Goal: Task Accomplishment & Management: Manage account settings

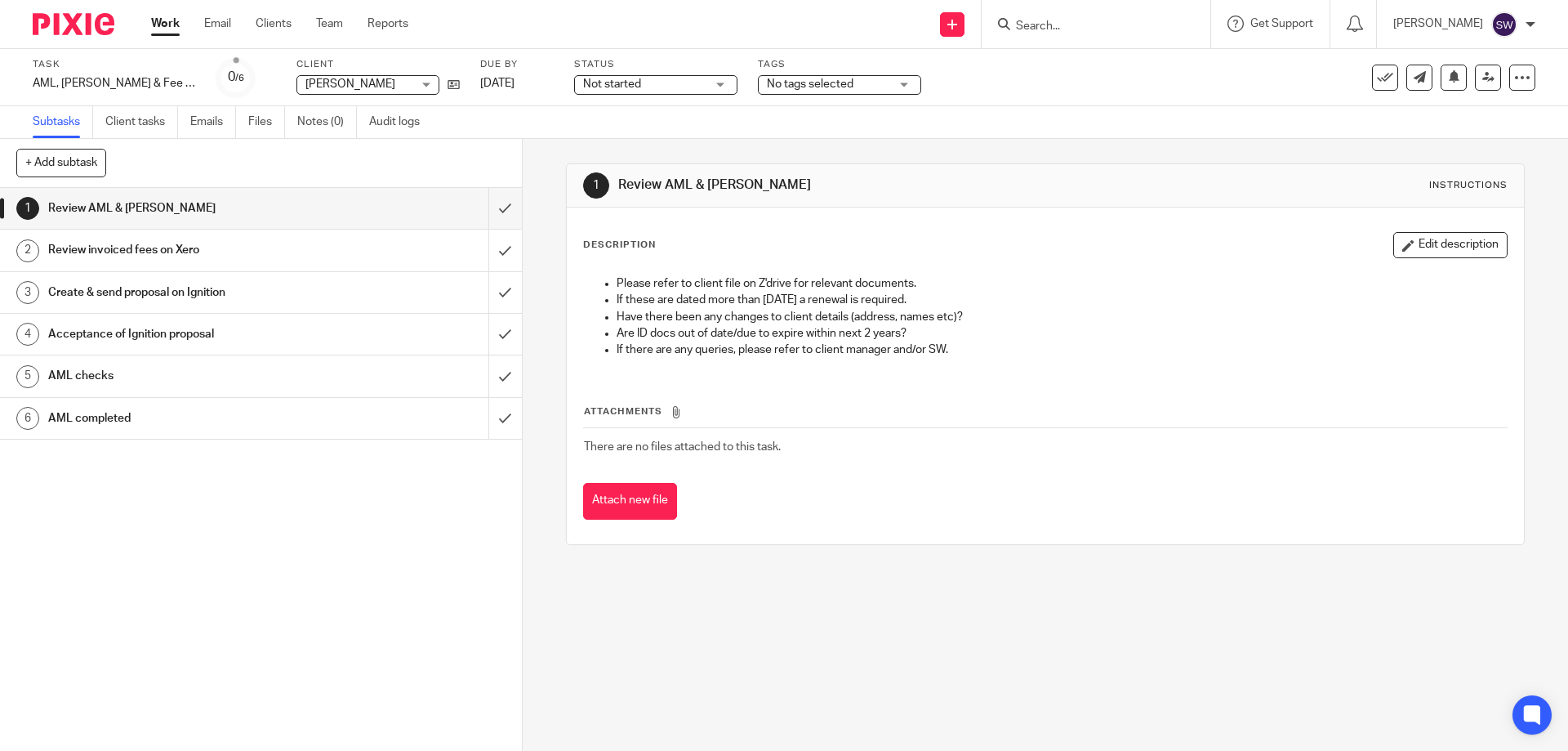
click at [165, 21] on link "Work" at bounding box center [165, 24] width 28 height 17
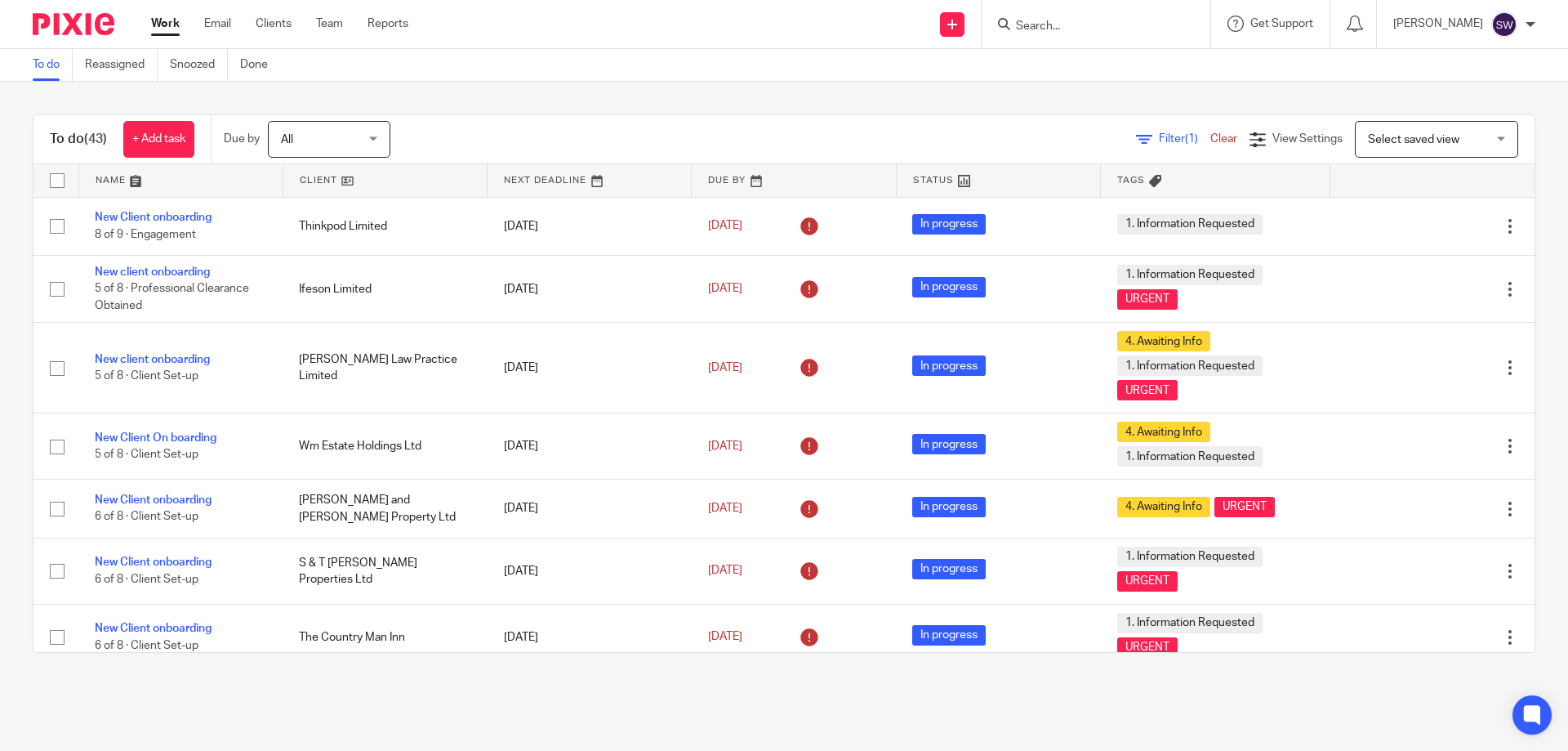
click at [1095, 20] on input "Search" at bounding box center [1087, 27] width 147 height 15
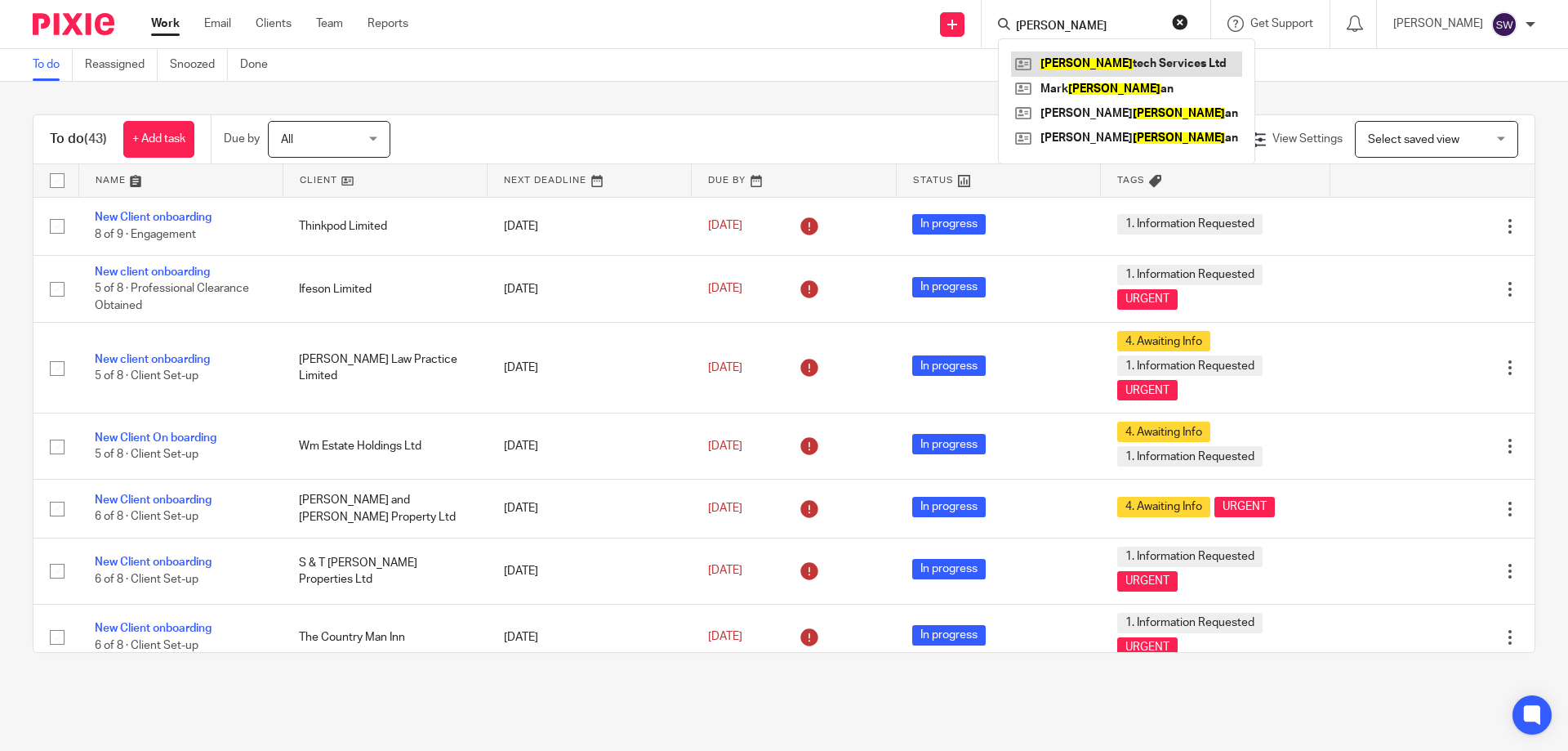
type input "bev"
click at [1139, 65] on link at bounding box center [1127, 63] width 231 height 24
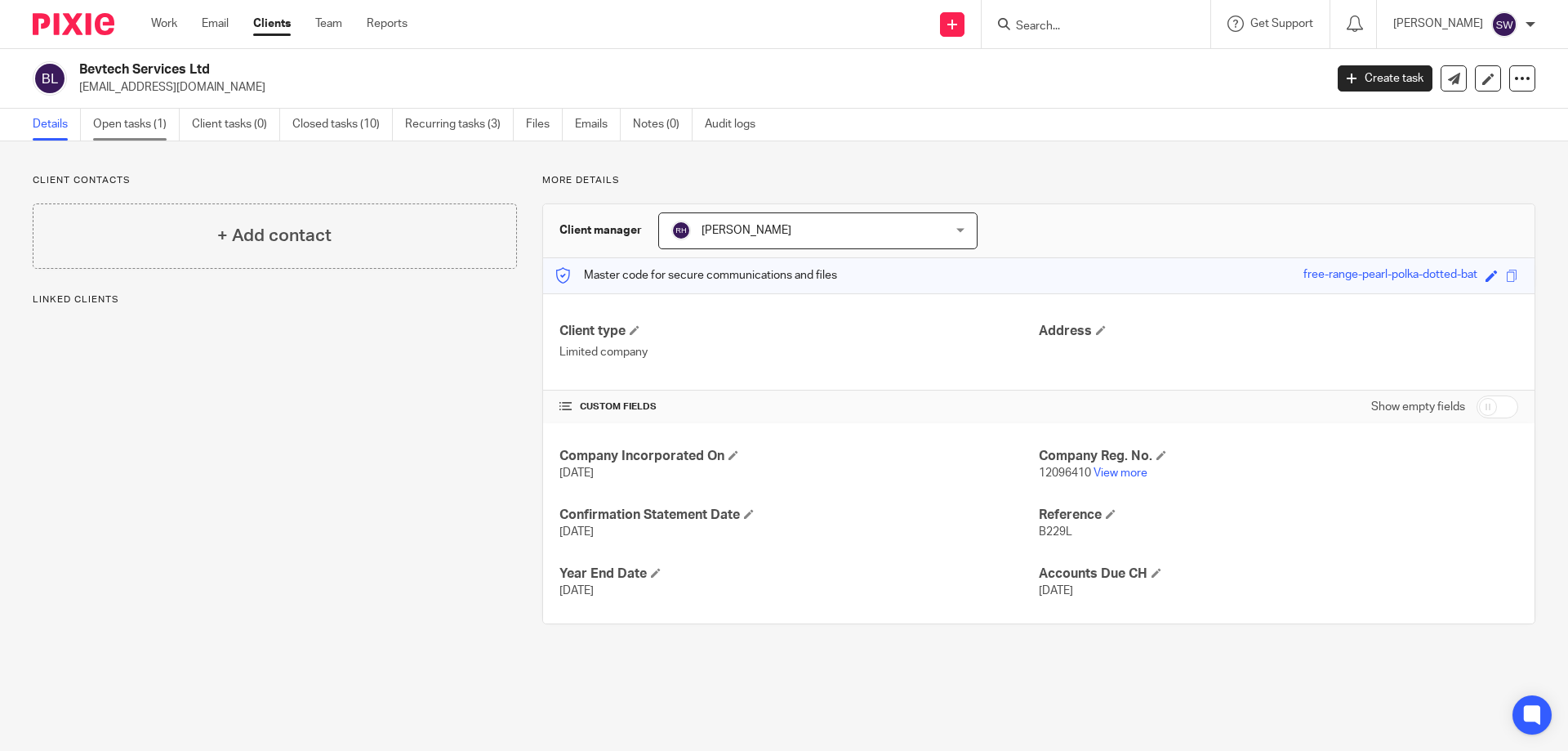
click at [153, 123] on link "Open tasks (1)" at bounding box center [136, 125] width 86 height 32
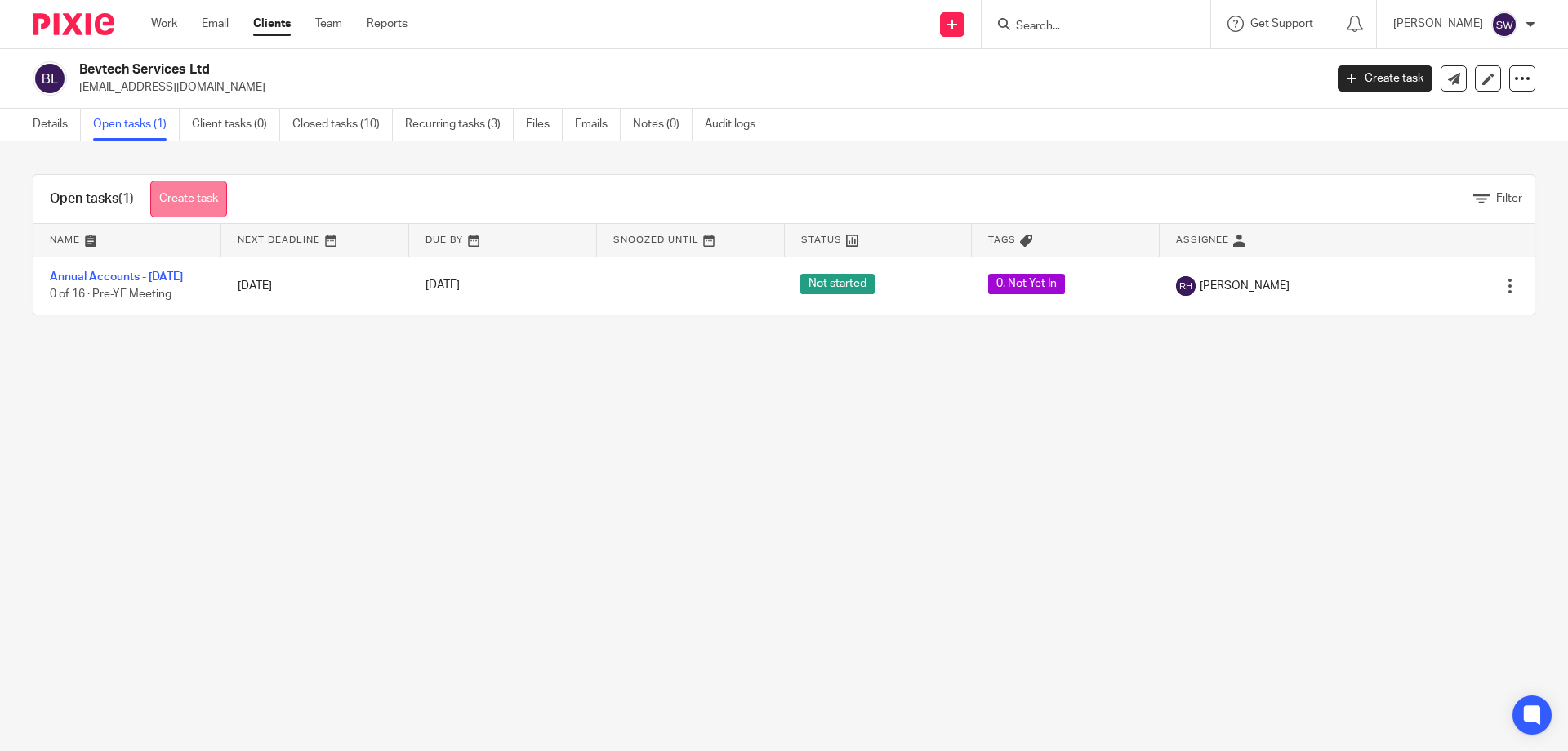
click at [190, 203] on link "Create task" at bounding box center [189, 199] width 76 height 37
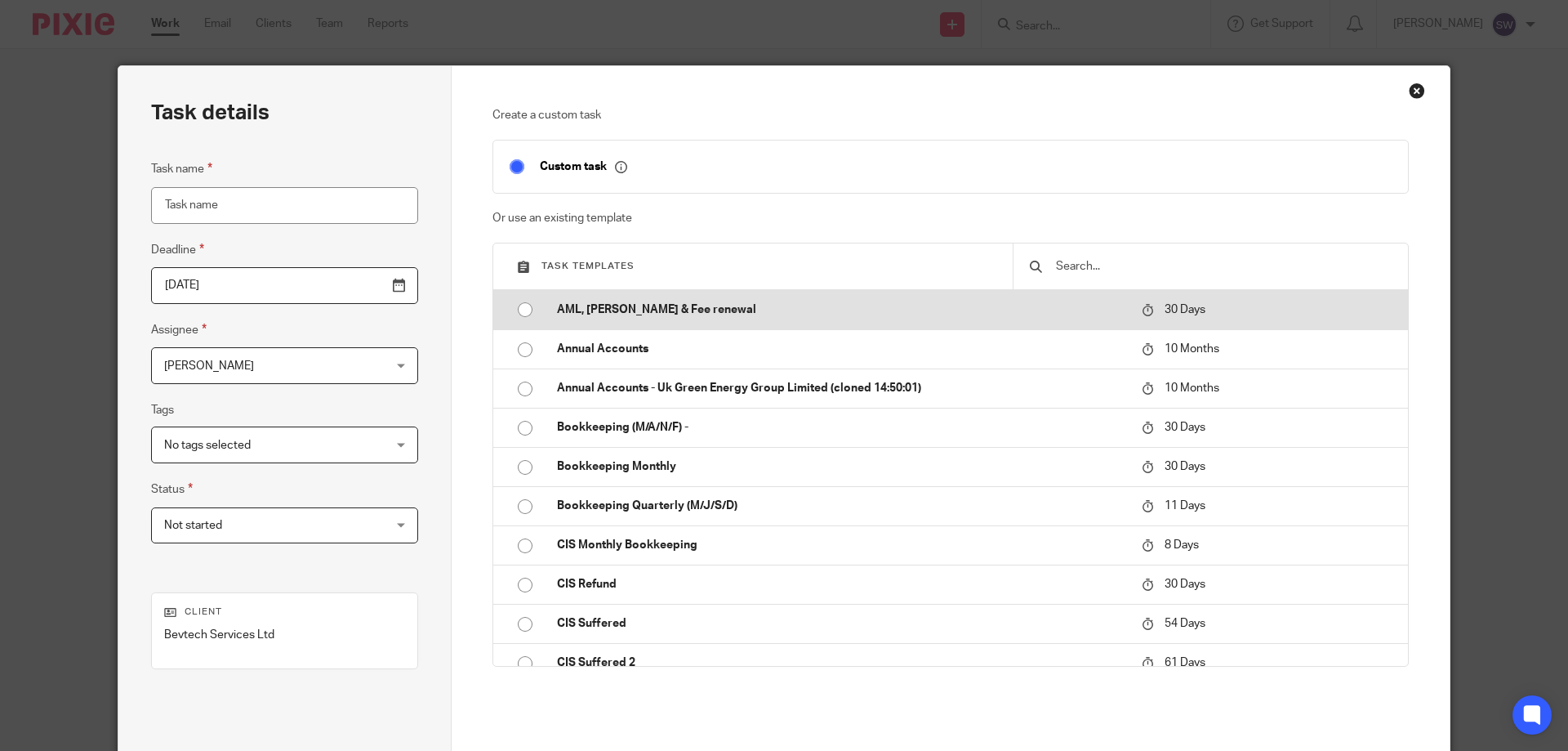
click at [520, 314] on input "radio" at bounding box center [525, 309] width 31 height 31
type input "[DATE]"
type input "AML, [PERSON_NAME] & Fee renewal"
checkbox input "false"
radio input "false"
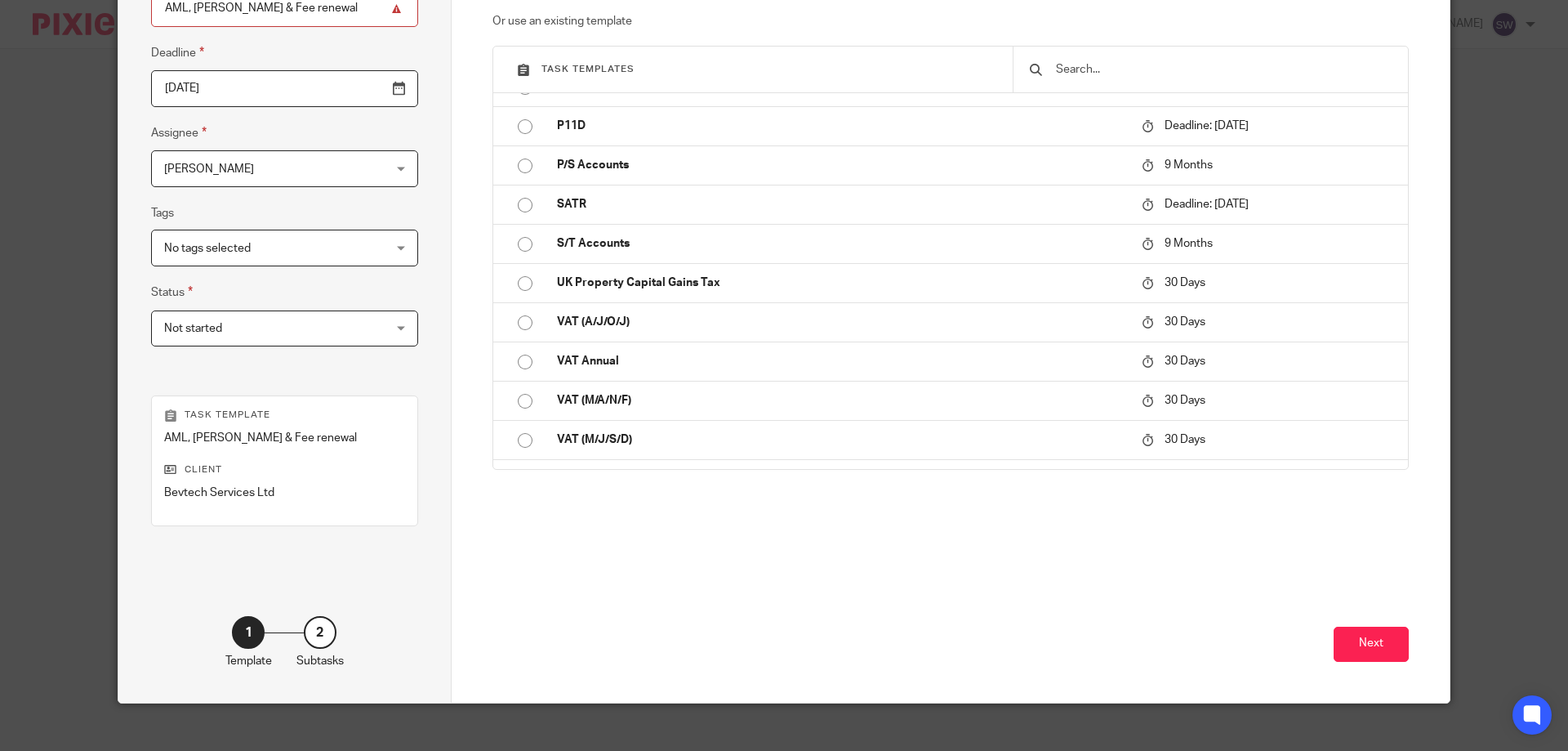
scroll to position [215, 0]
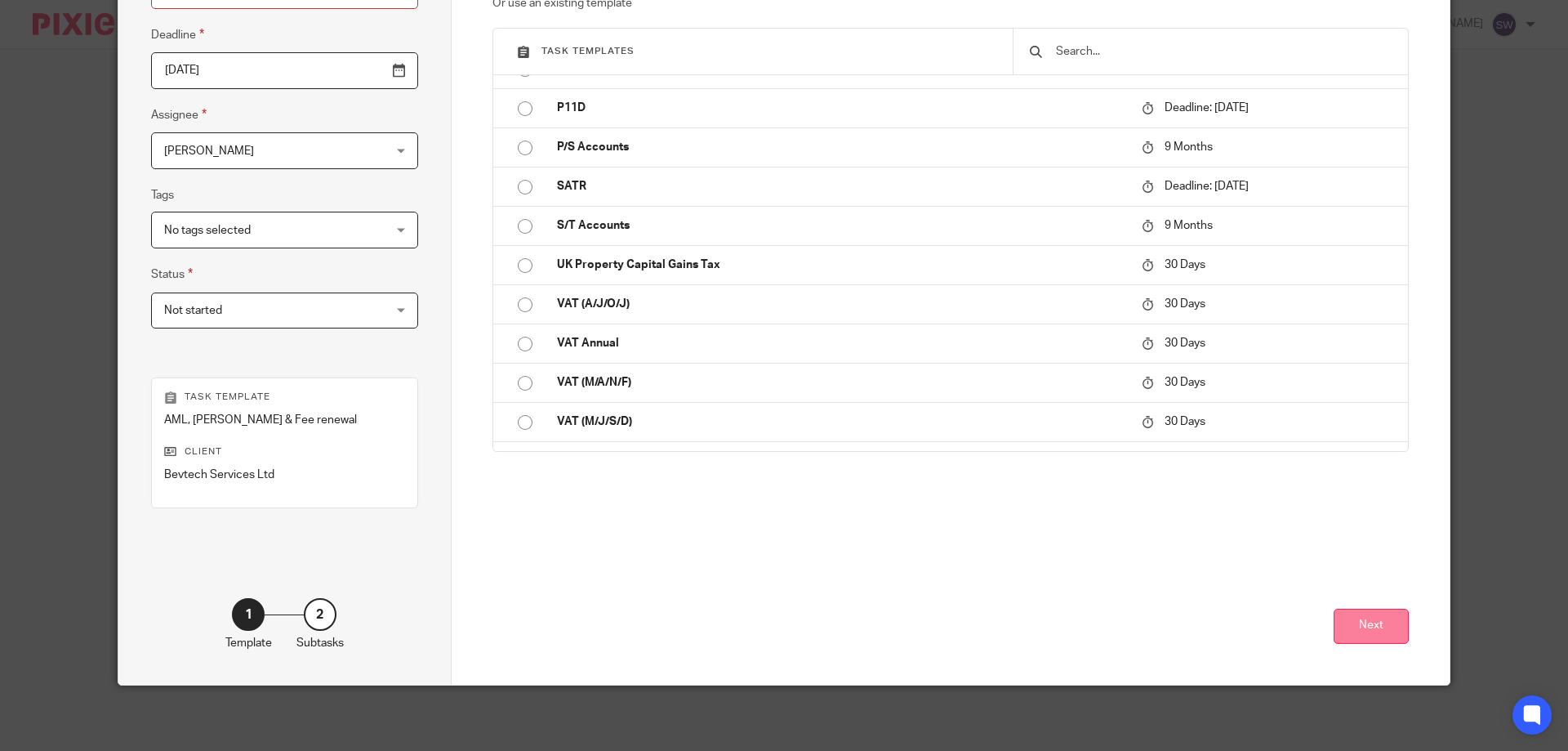
click at [1350, 626] on button "Next" at bounding box center [1371, 626] width 75 height 35
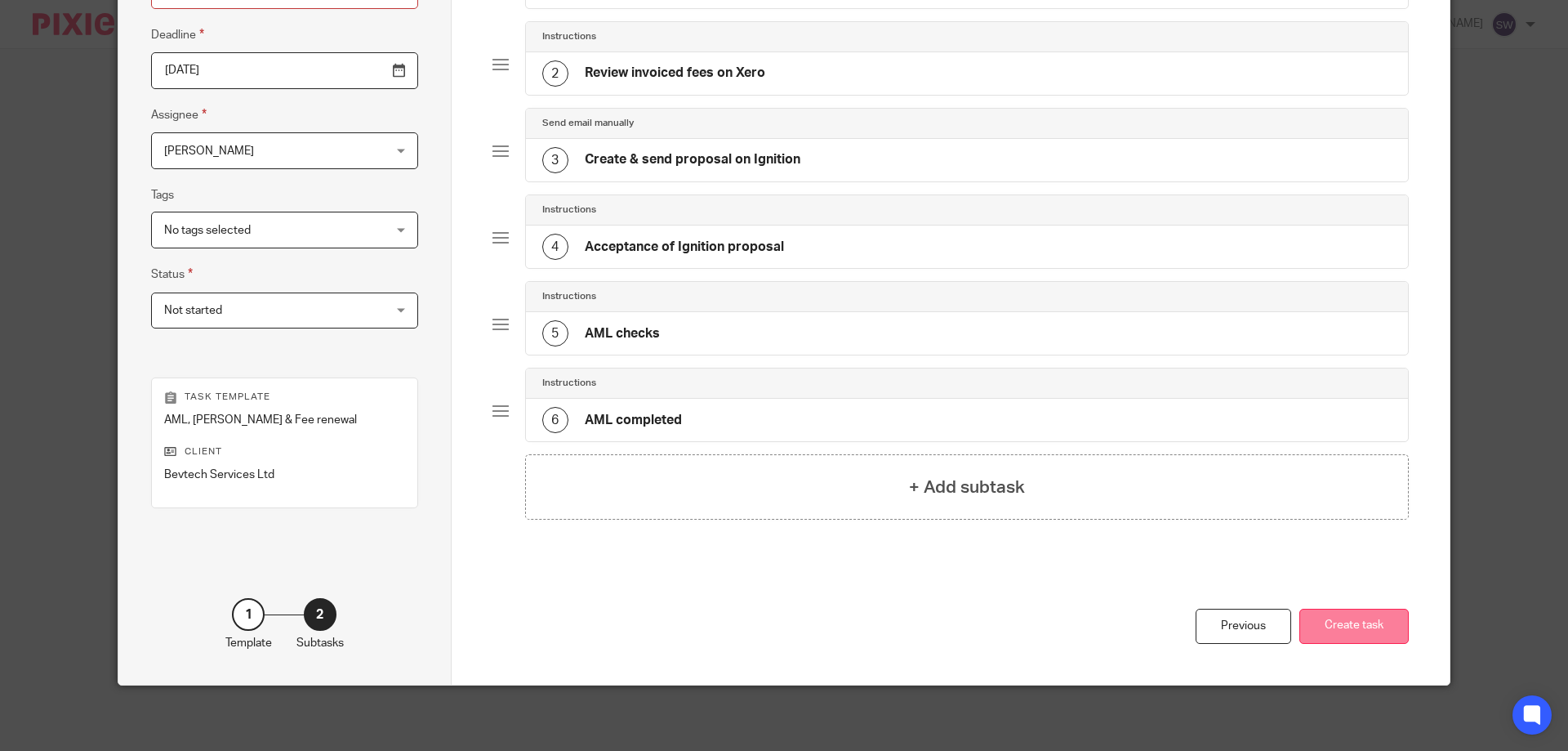
click at [1372, 627] on button "Create task" at bounding box center [1354, 626] width 110 height 35
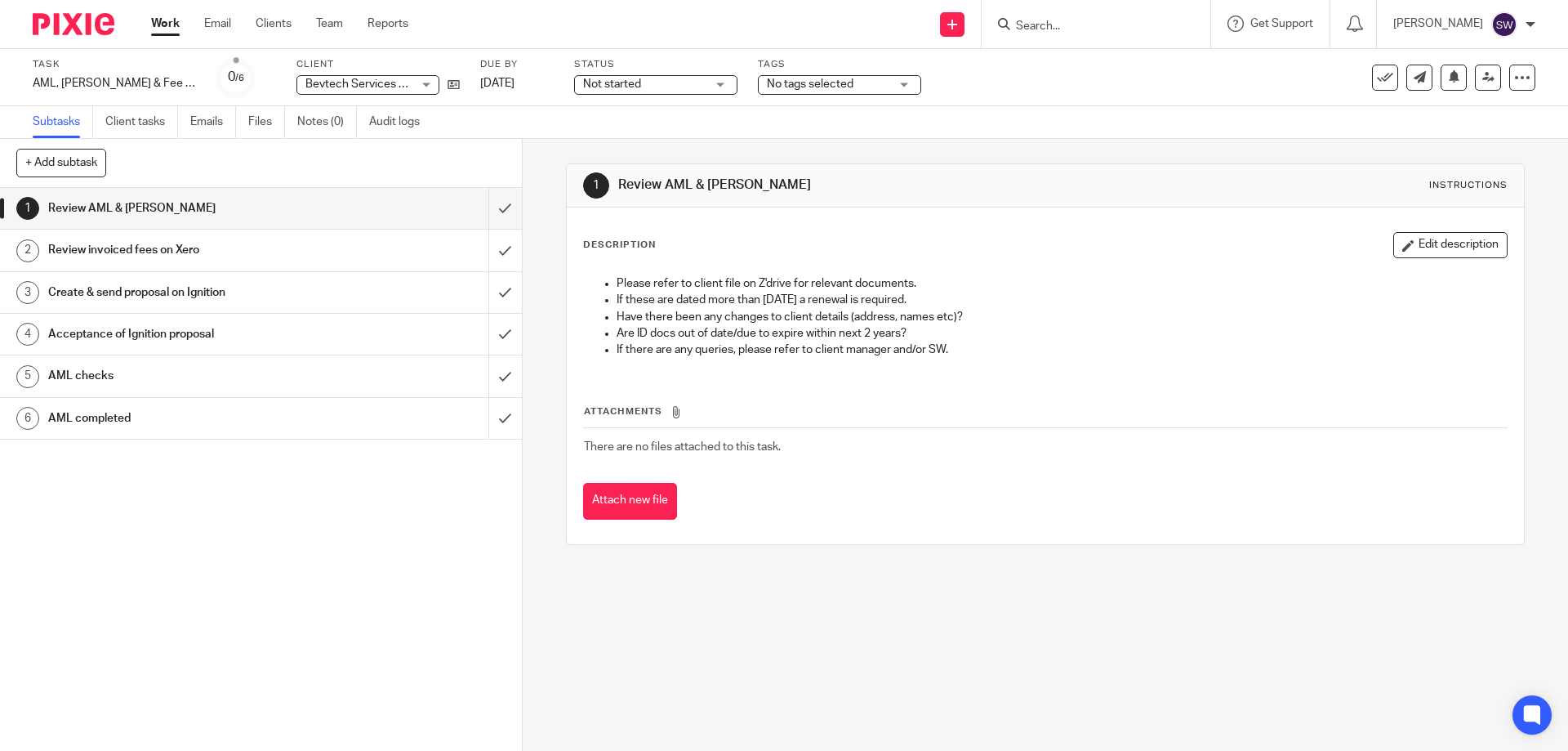
click at [171, 27] on link "Work" at bounding box center [165, 24] width 28 height 17
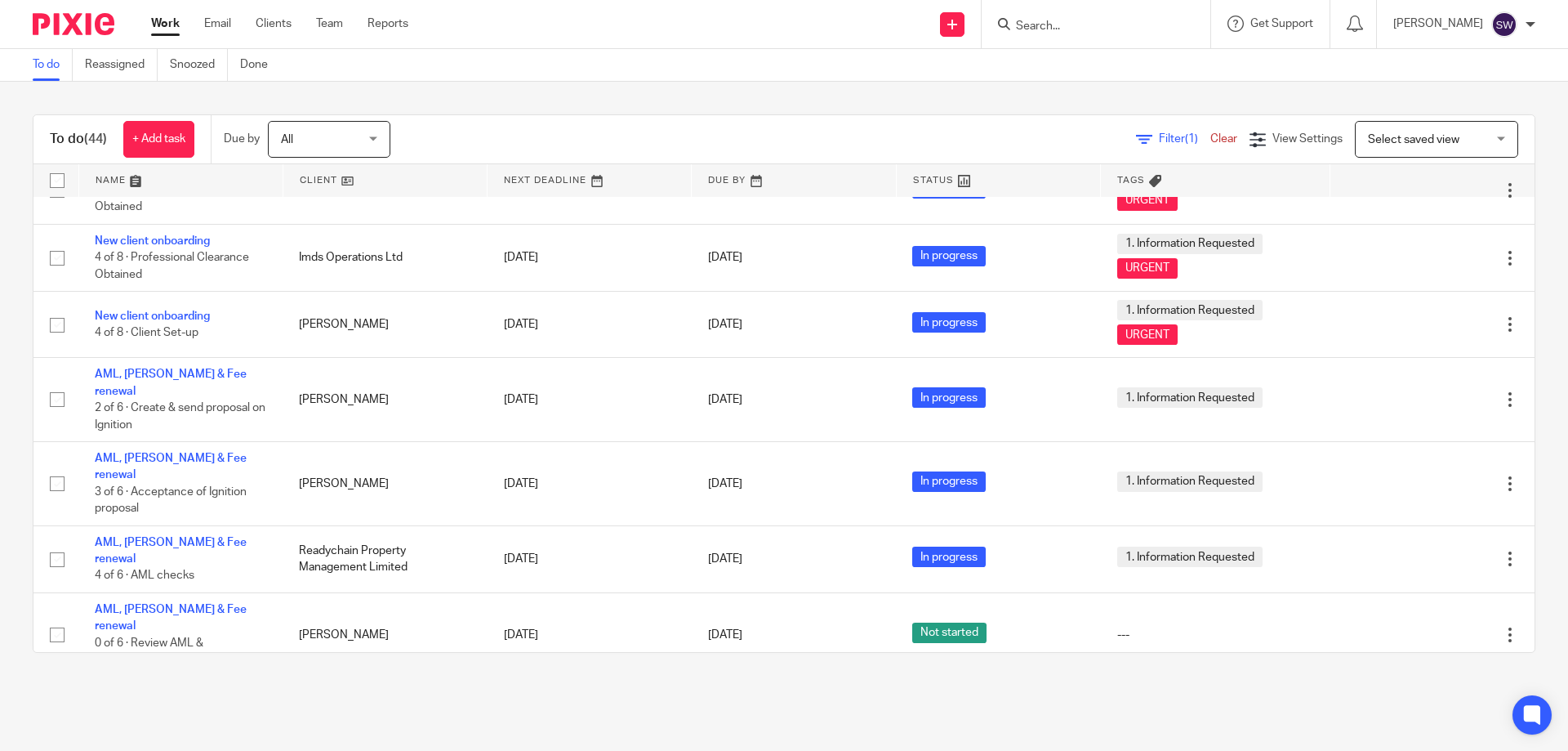
scroll to position [2438, 0]
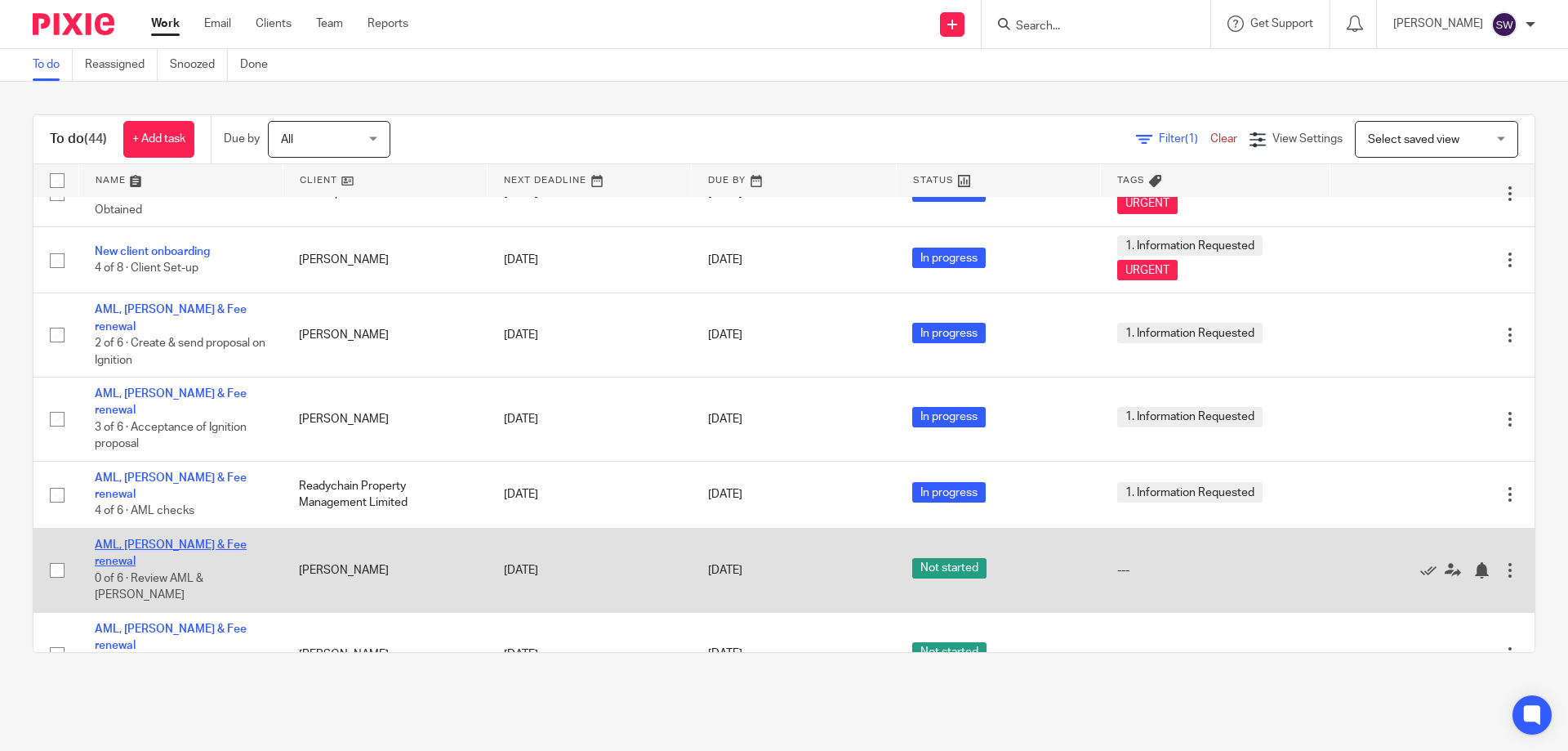
click at [151, 539] on link "AML, [PERSON_NAME] & Fee renewal" at bounding box center [170, 552] width 152 height 27
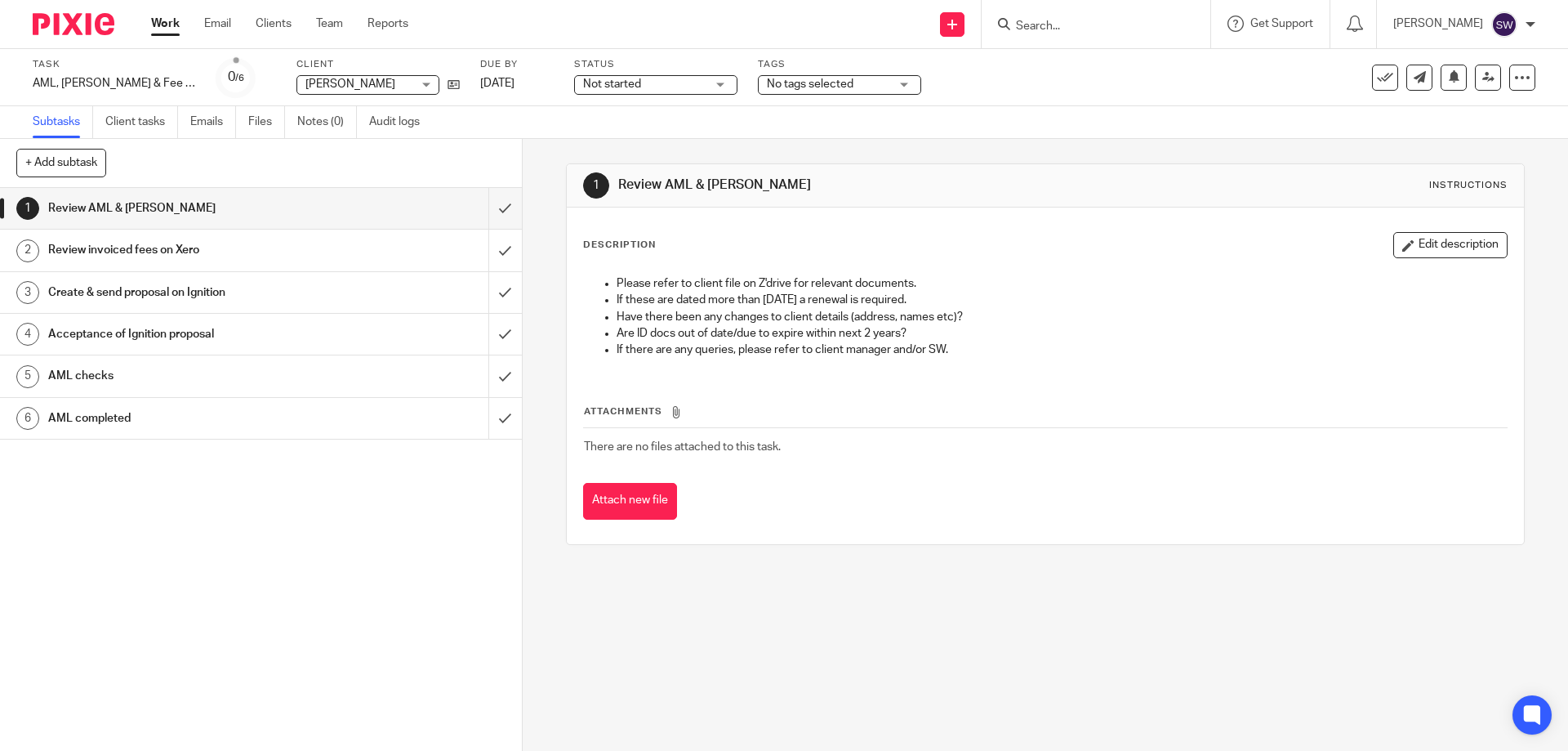
click at [215, 376] on h1 "AML checks" at bounding box center [190, 375] width 283 height 24
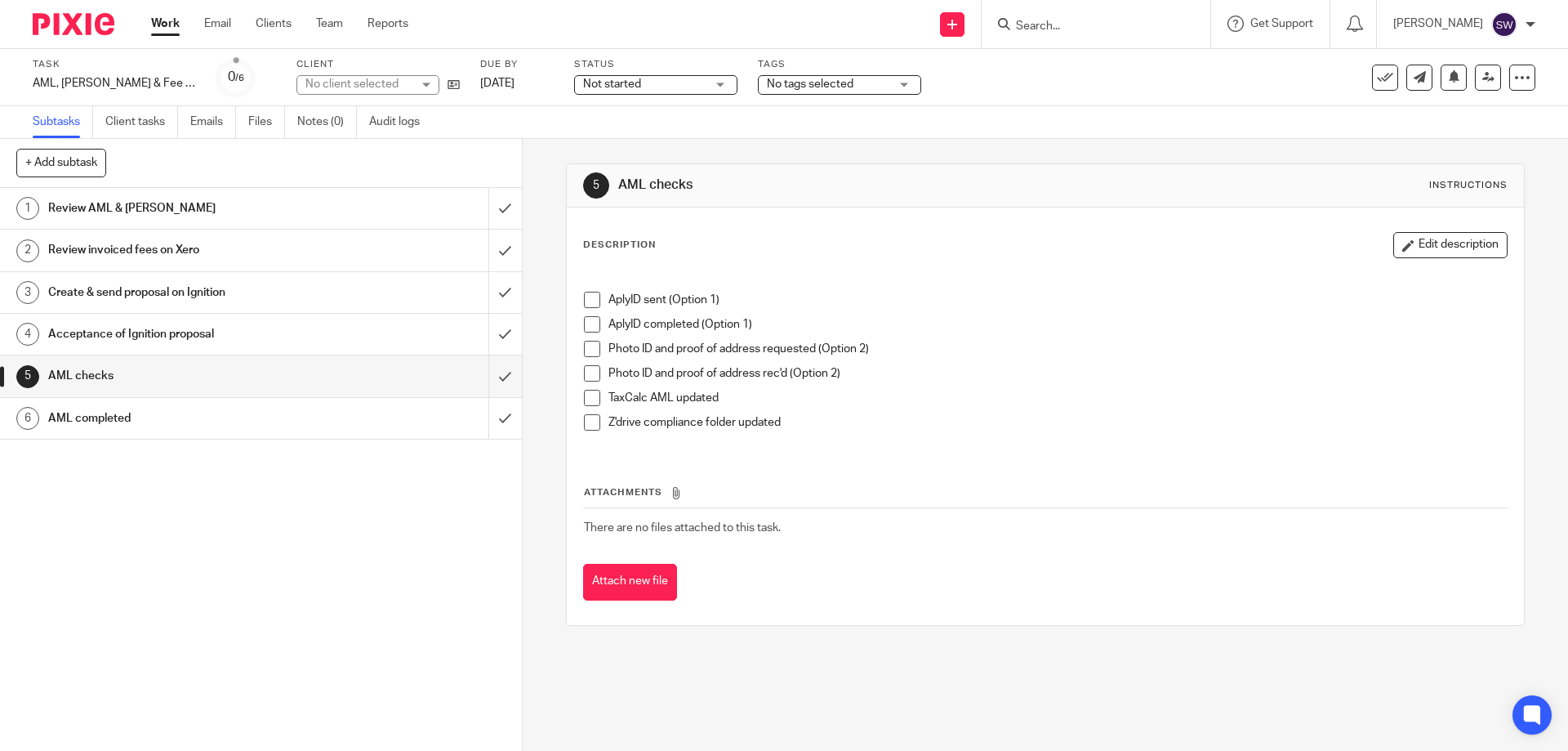
click at [588, 298] on span at bounding box center [592, 300] width 17 height 17
click at [491, 210] on input "submit" at bounding box center [261, 208] width 522 height 41
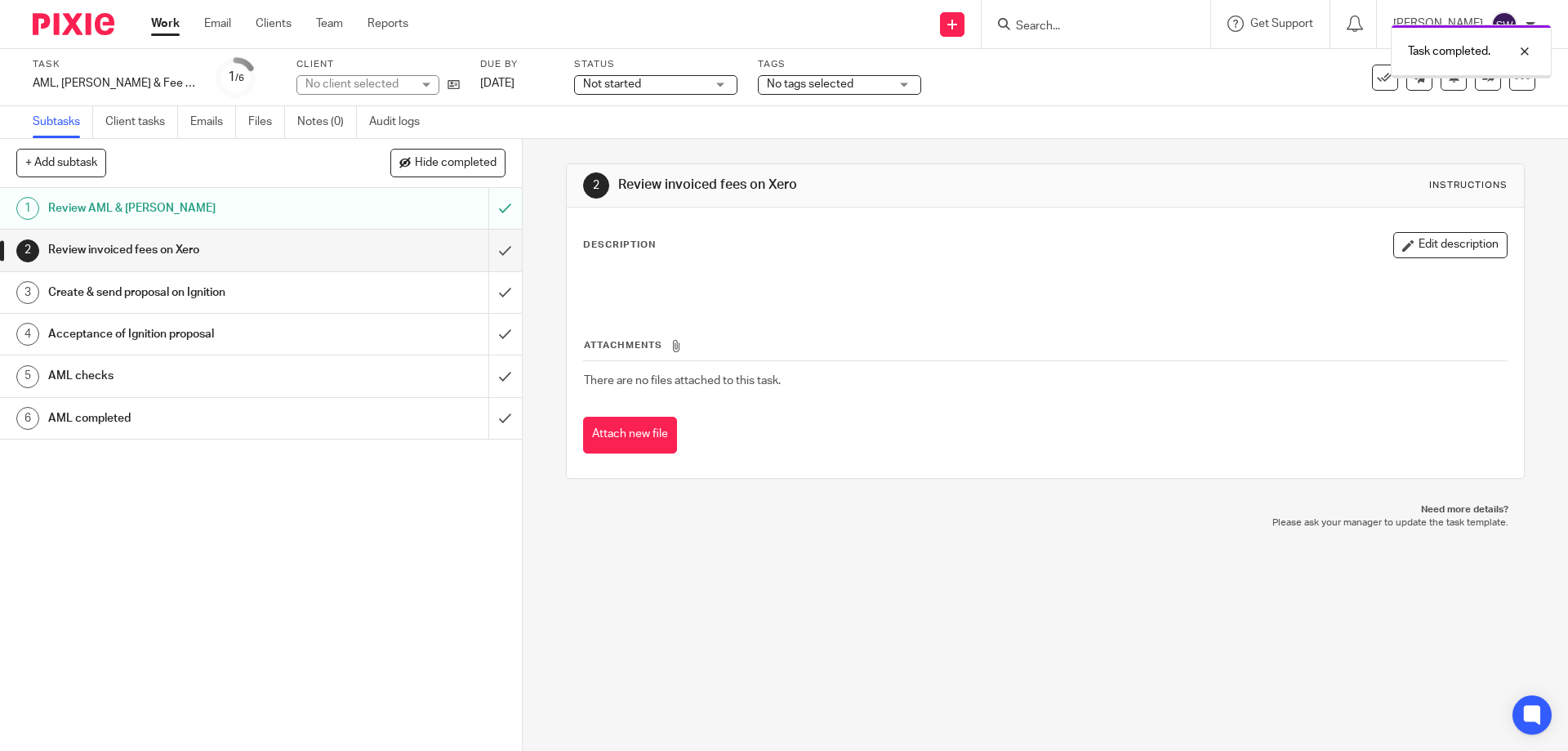
click at [397, 241] on div "Review invoiced fees on Xero" at bounding box center [260, 250] width 424 height 24
click at [165, 23] on link "Work" at bounding box center [165, 24] width 28 height 17
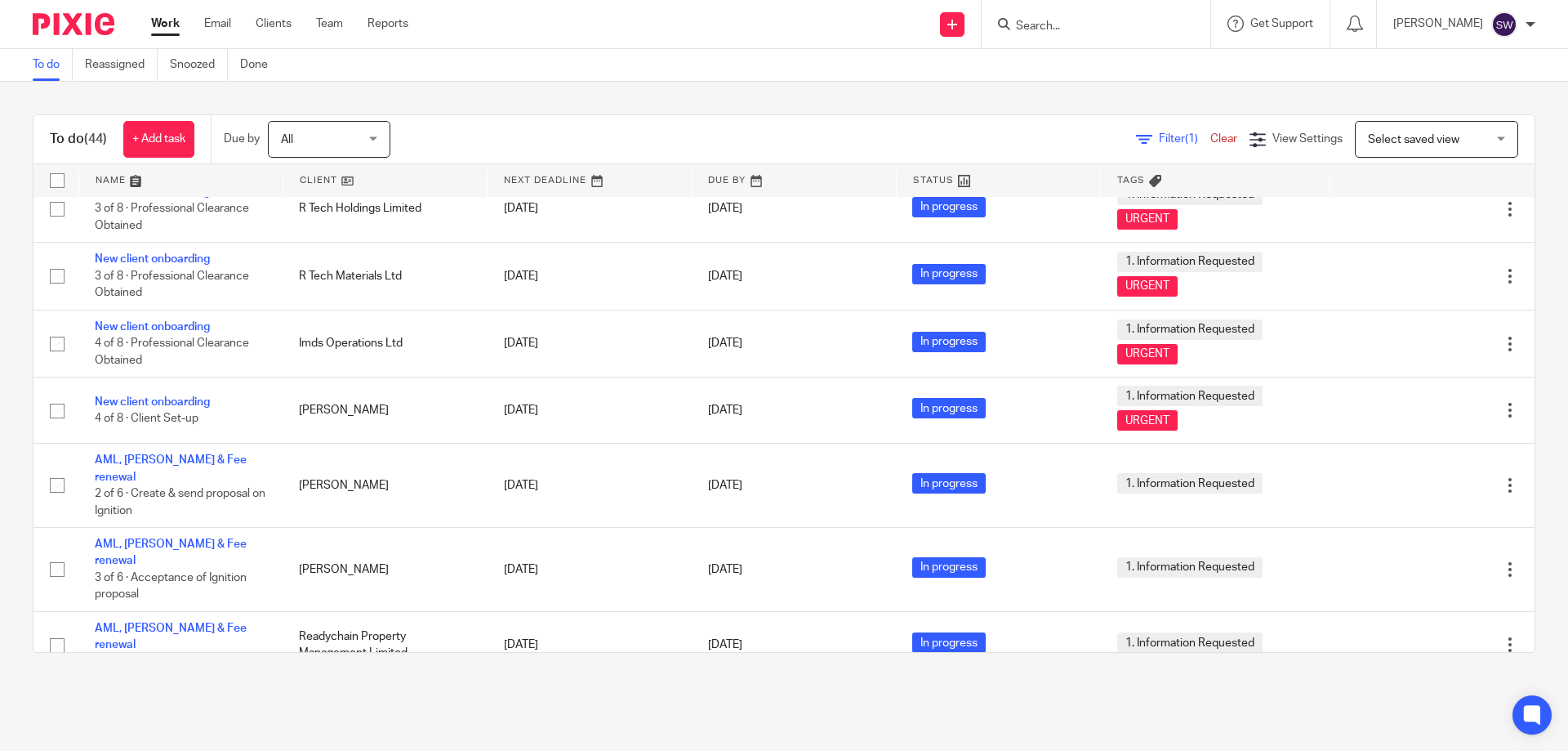
scroll to position [2448, 0]
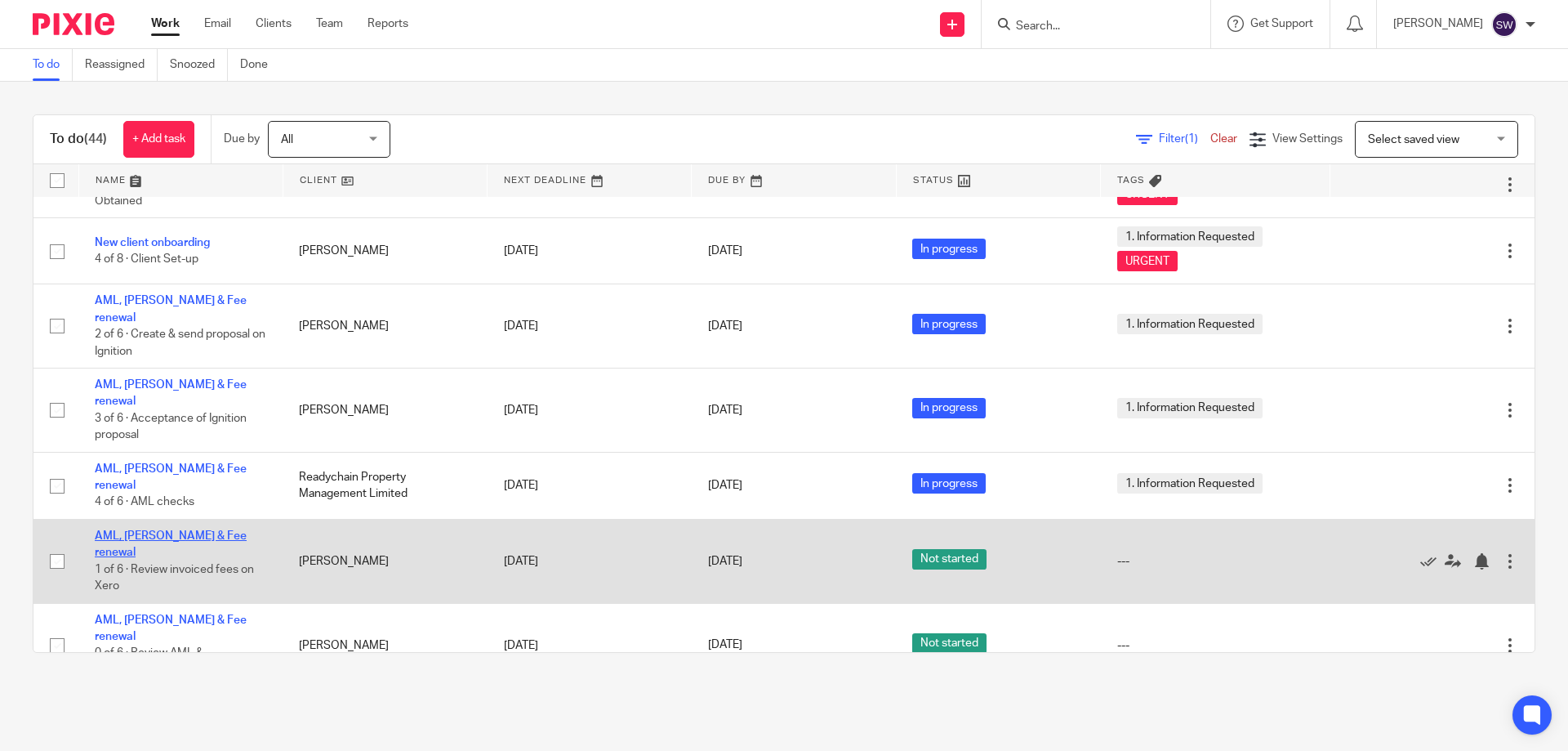
click at [159, 531] on link "AML, [PERSON_NAME] & Fee renewal" at bounding box center [170, 544] width 152 height 27
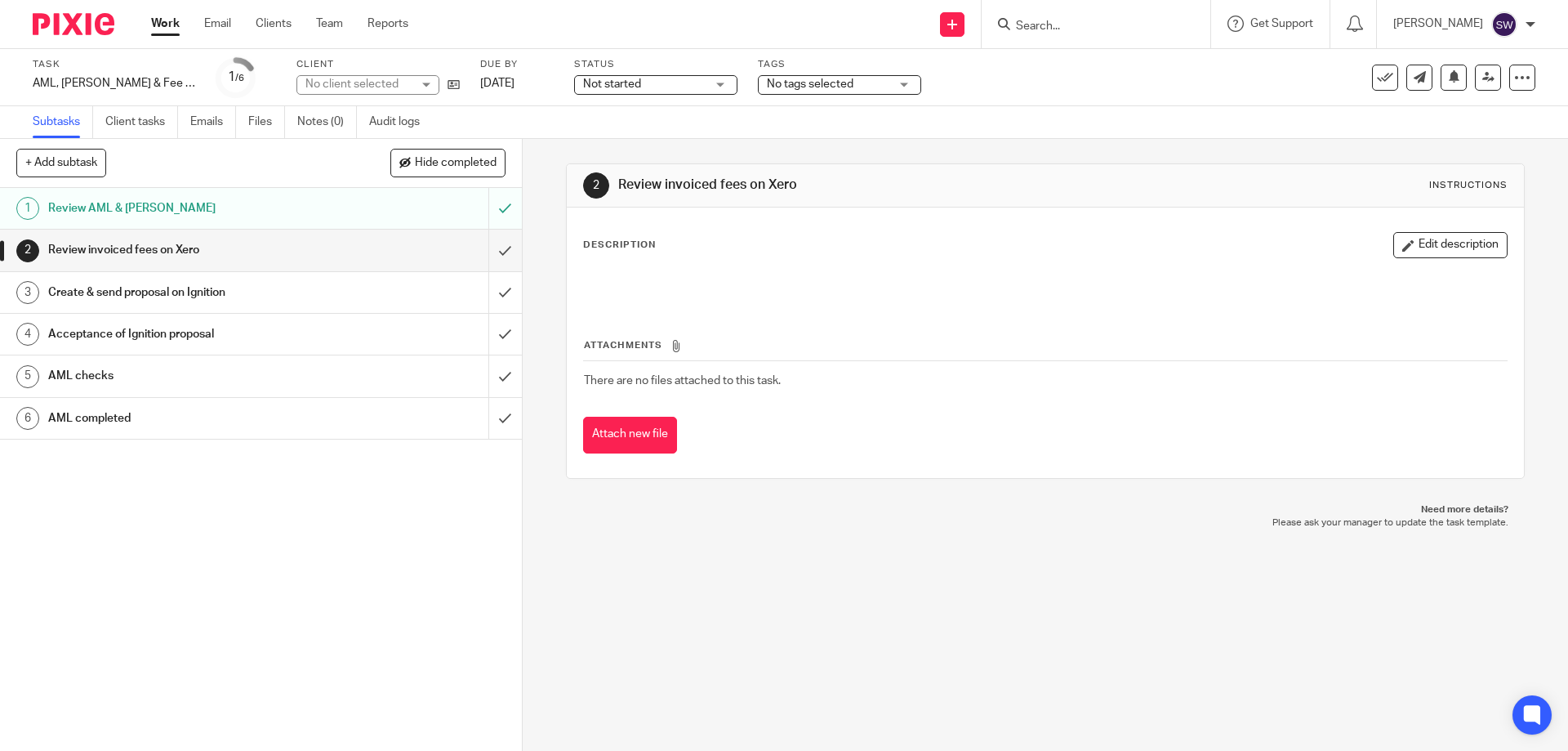
click at [683, 85] on div "Not started Not started" at bounding box center [656, 85] width 163 height 20
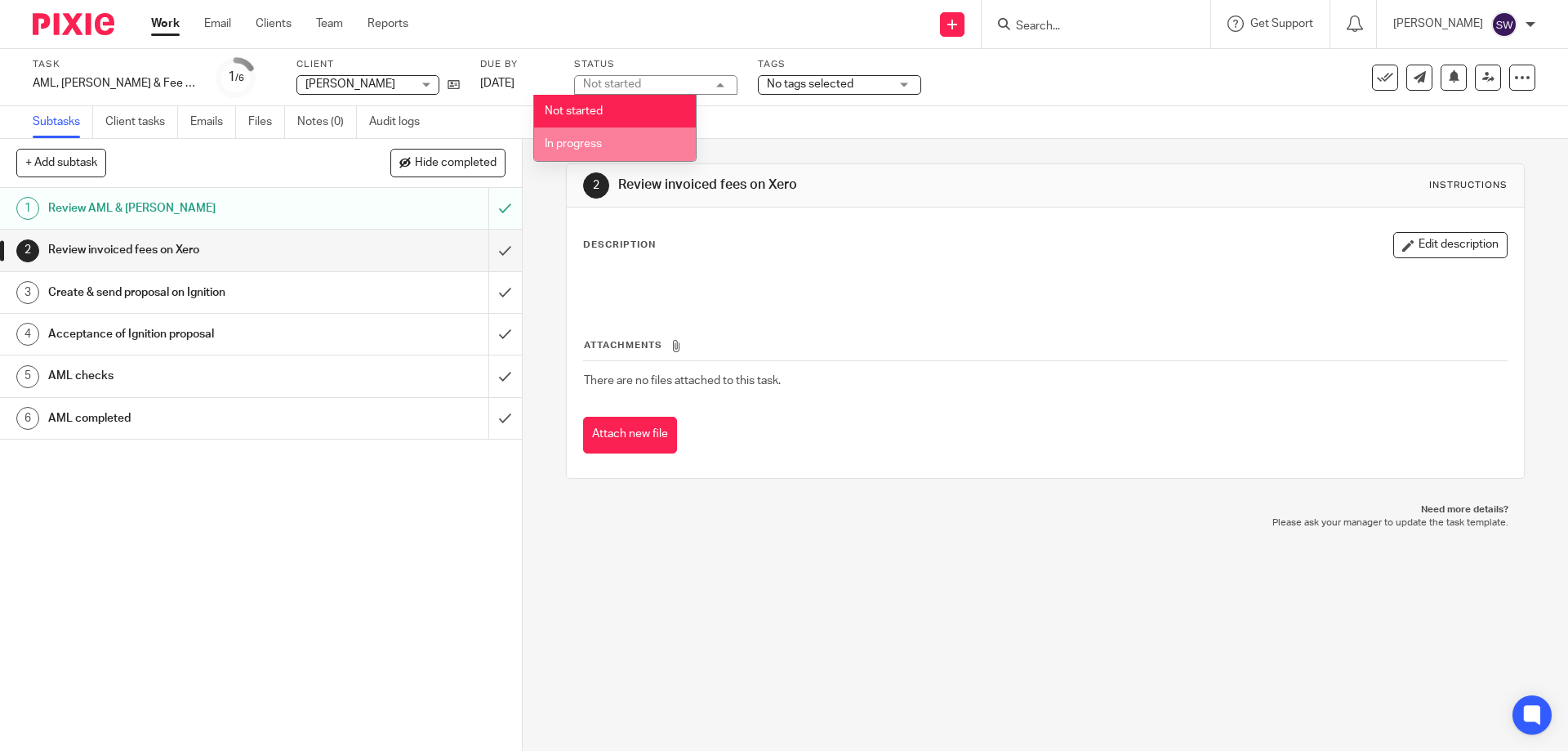
click at [606, 142] on li "In progress" at bounding box center [615, 144] width 162 height 33
click at [776, 86] on span "No tags selected" at bounding box center [811, 84] width 86 height 12
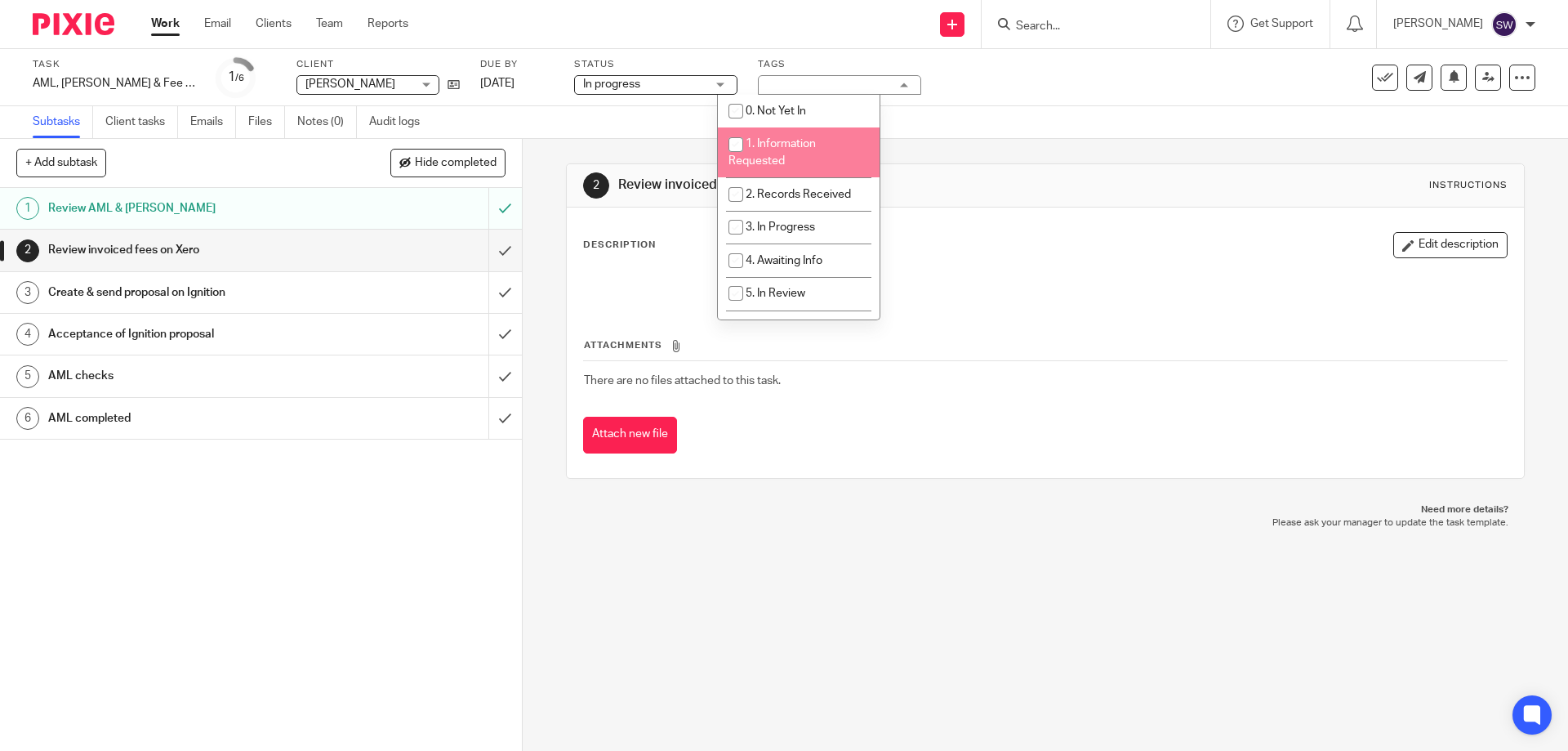
click at [771, 141] on span "1. Information Requested" at bounding box center [772, 152] width 87 height 28
checkbox input "true"
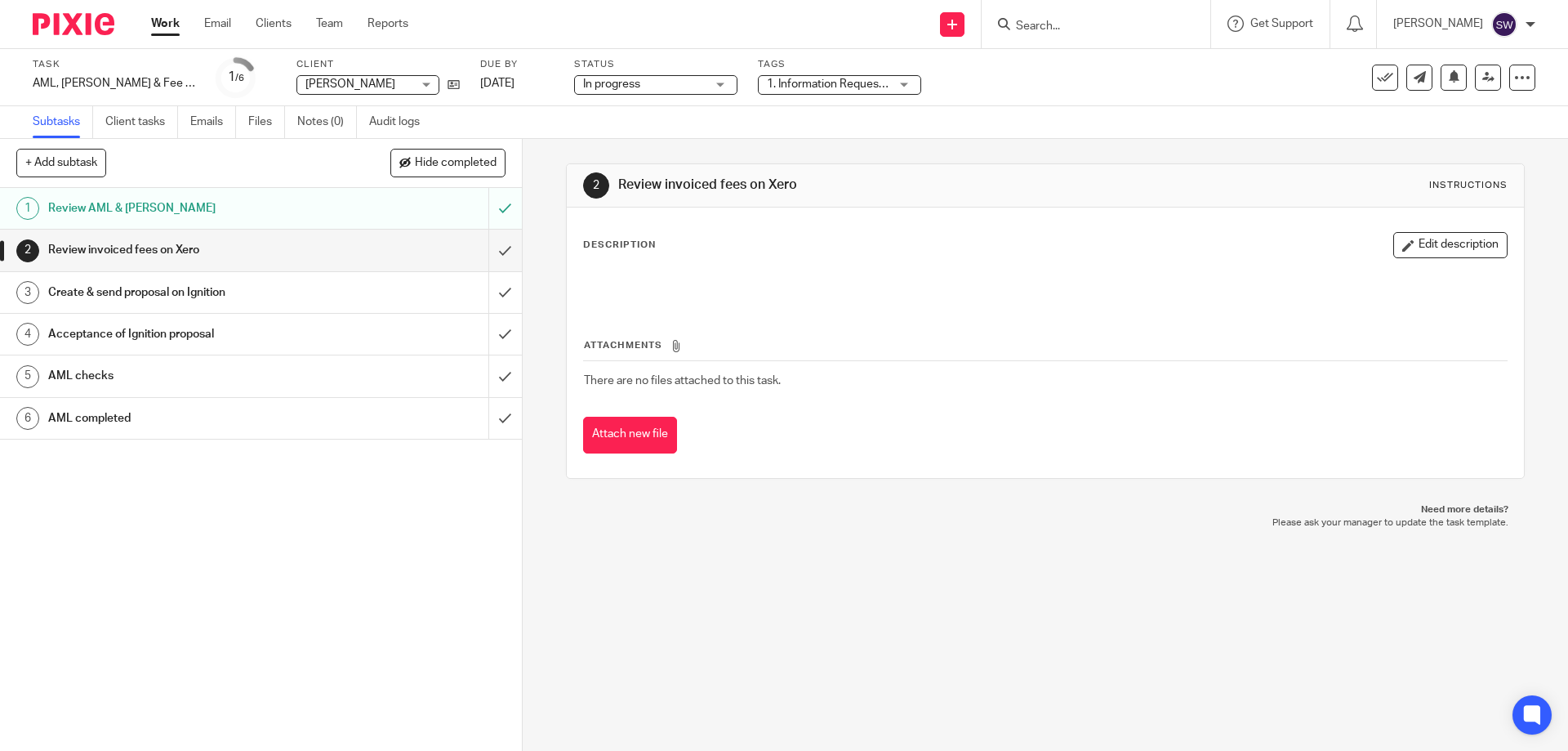
drag, startPoint x: 175, startPoint y: 23, endPoint x: 174, endPoint y: 37, distance: 14.0
click at [174, 23] on link "Work" at bounding box center [165, 24] width 28 height 17
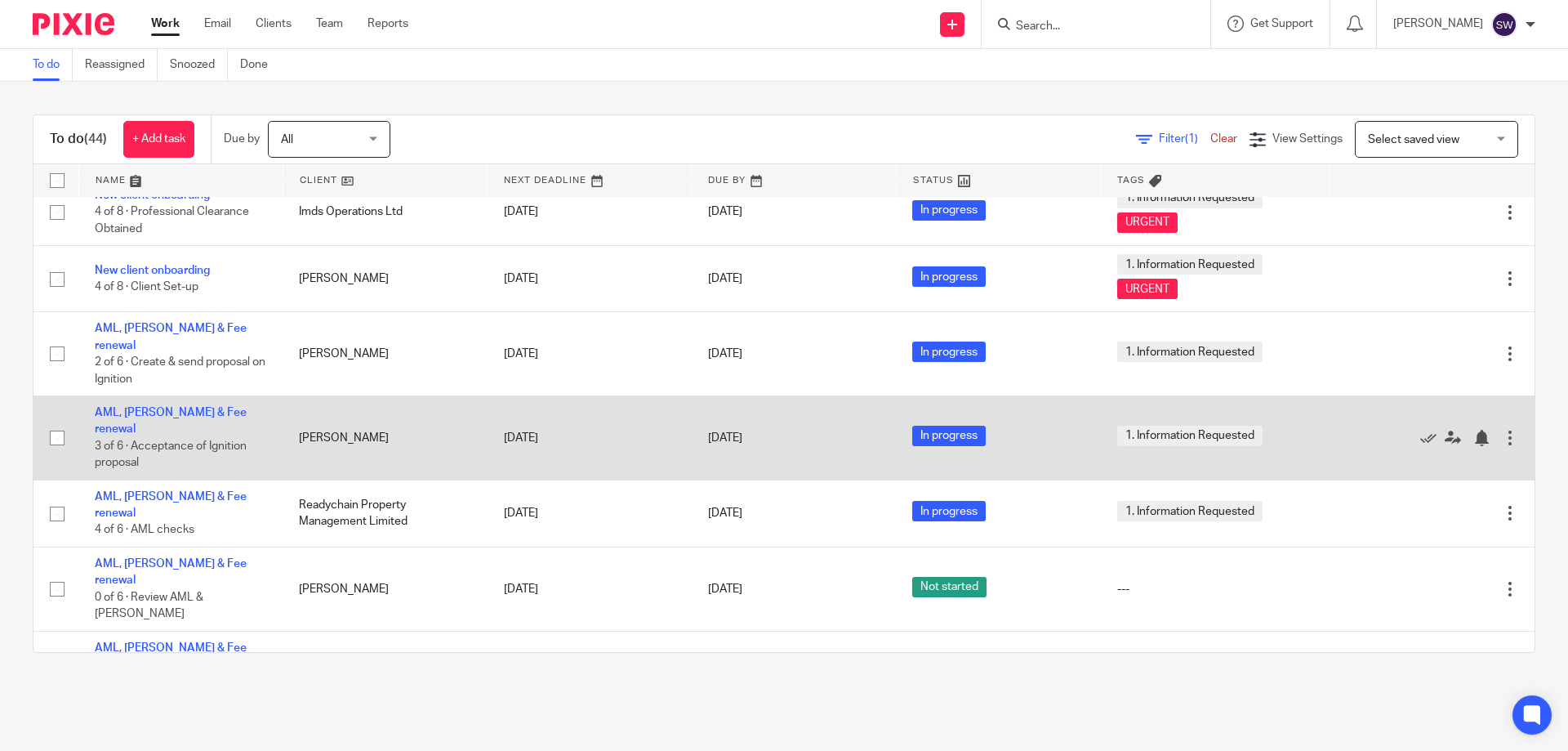
scroll to position [2448, 0]
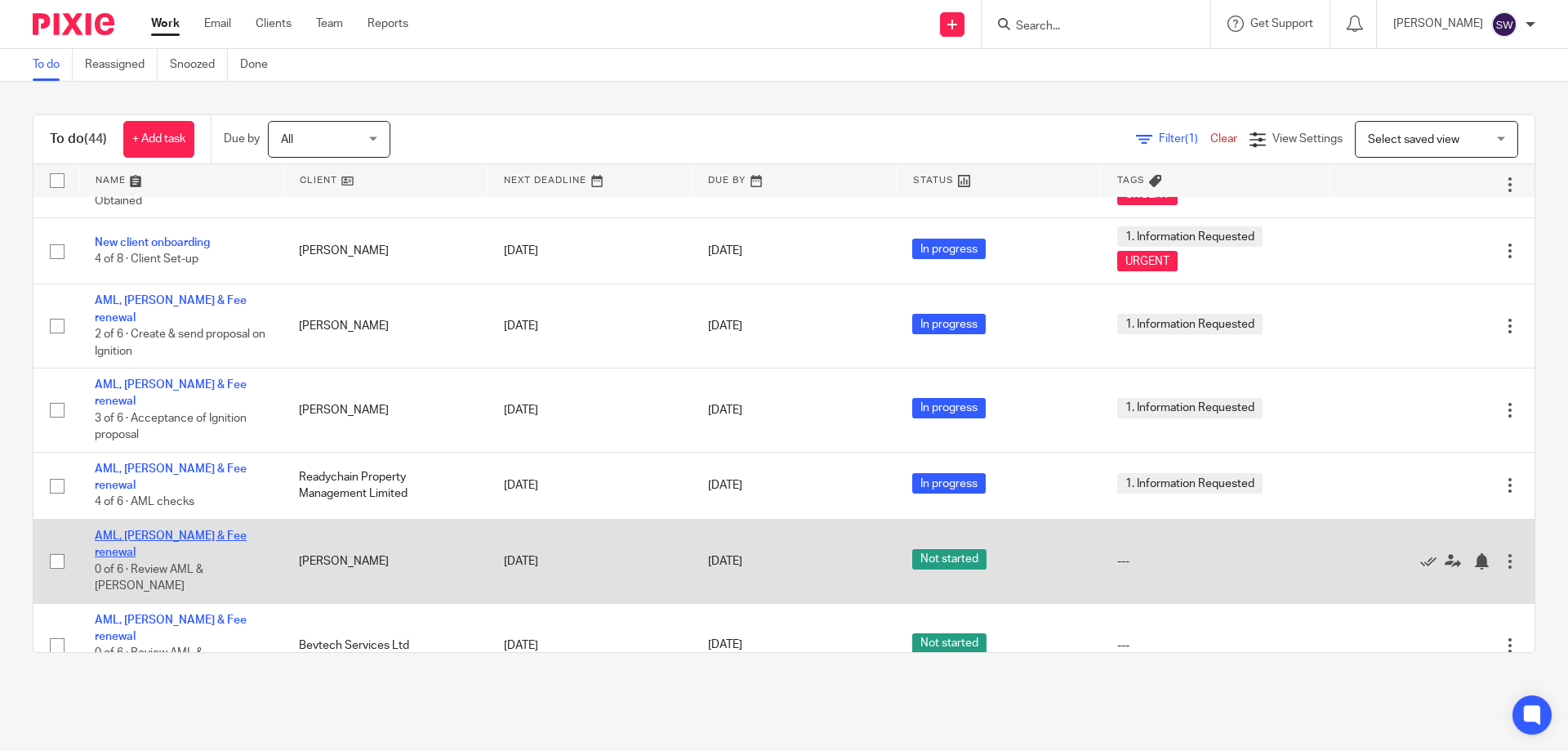
click at [171, 531] on link "AML, [PERSON_NAME] & Fee renewal" at bounding box center [170, 544] width 152 height 27
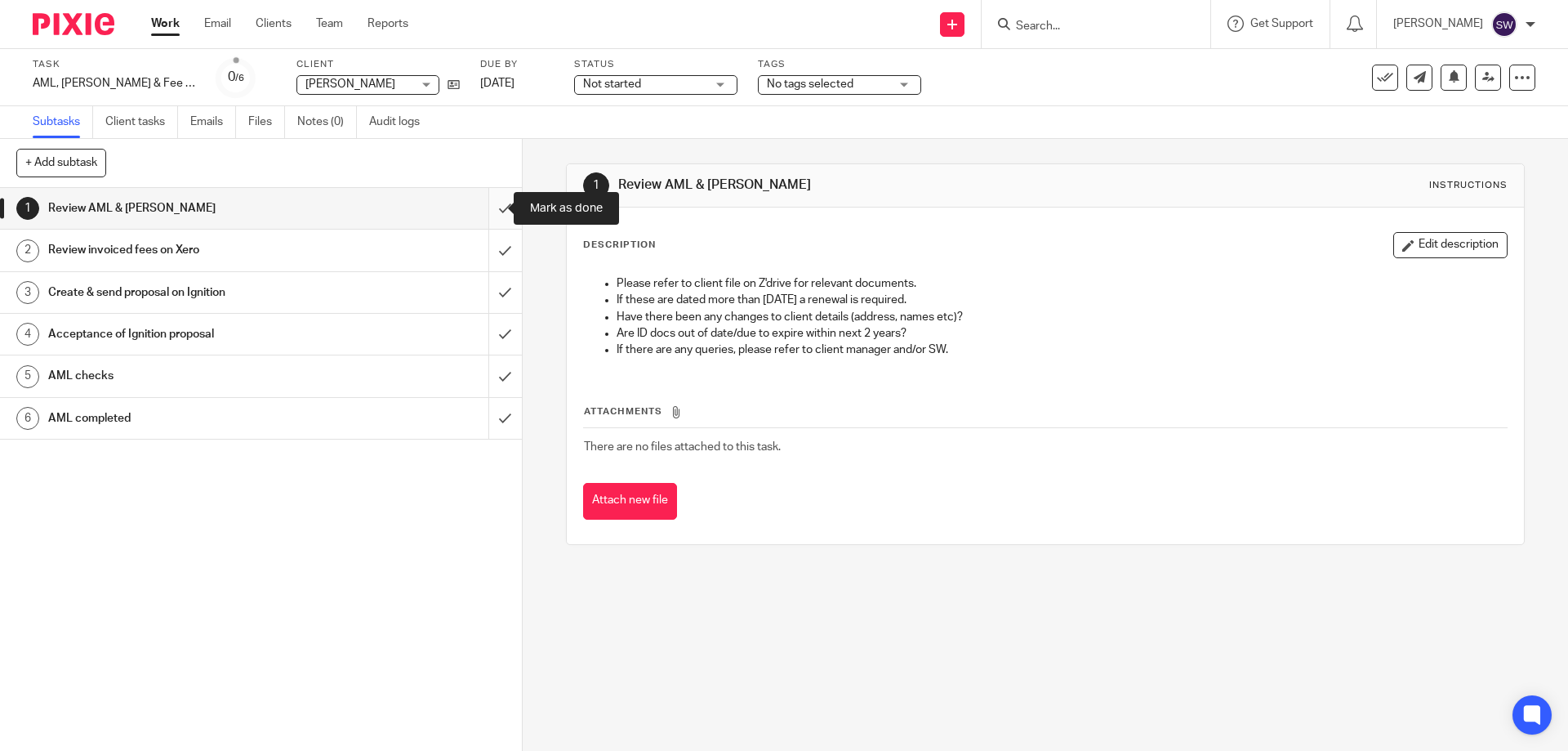
click at [486, 207] on input "submit" at bounding box center [261, 208] width 522 height 41
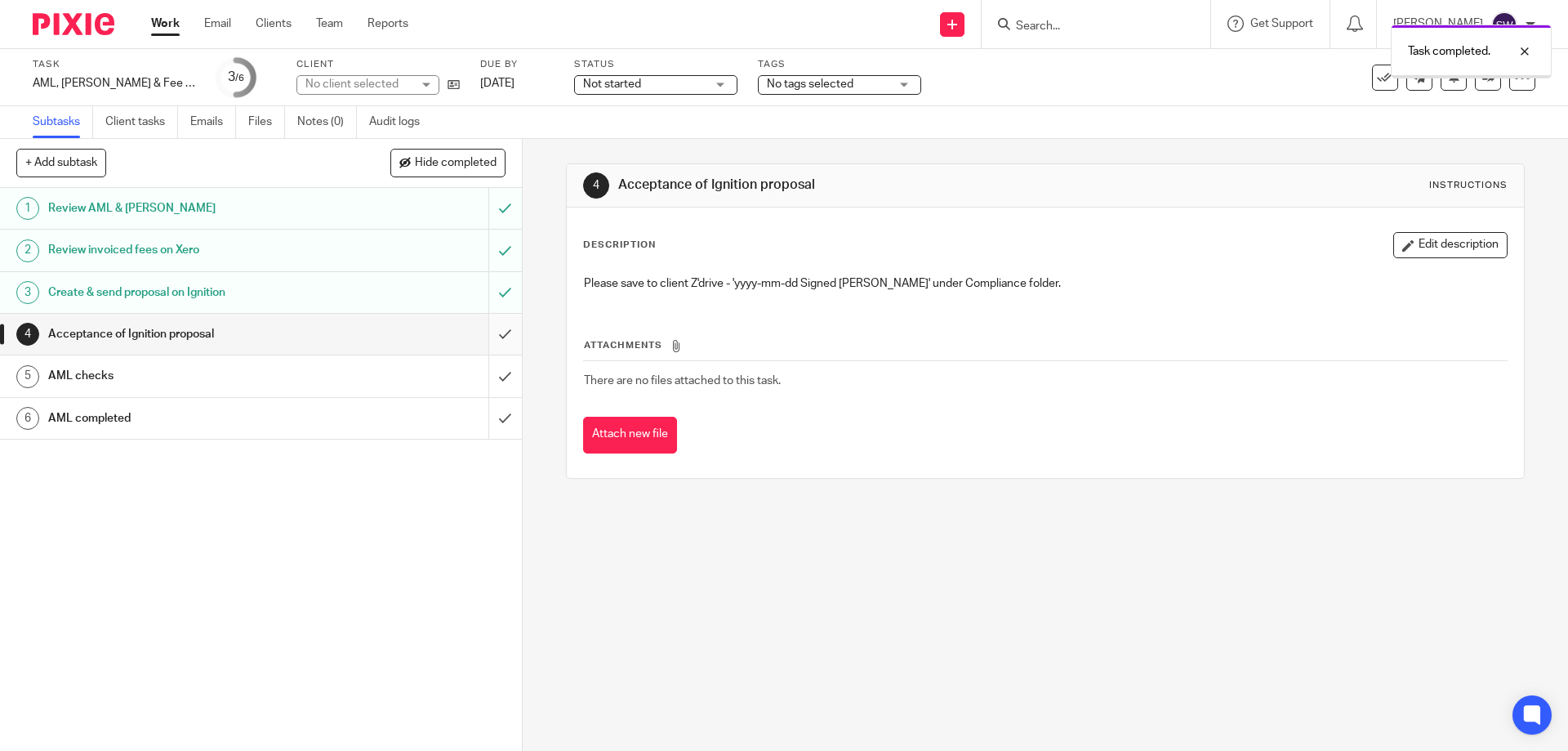
click at [488, 324] on input "submit" at bounding box center [261, 334] width 522 height 41
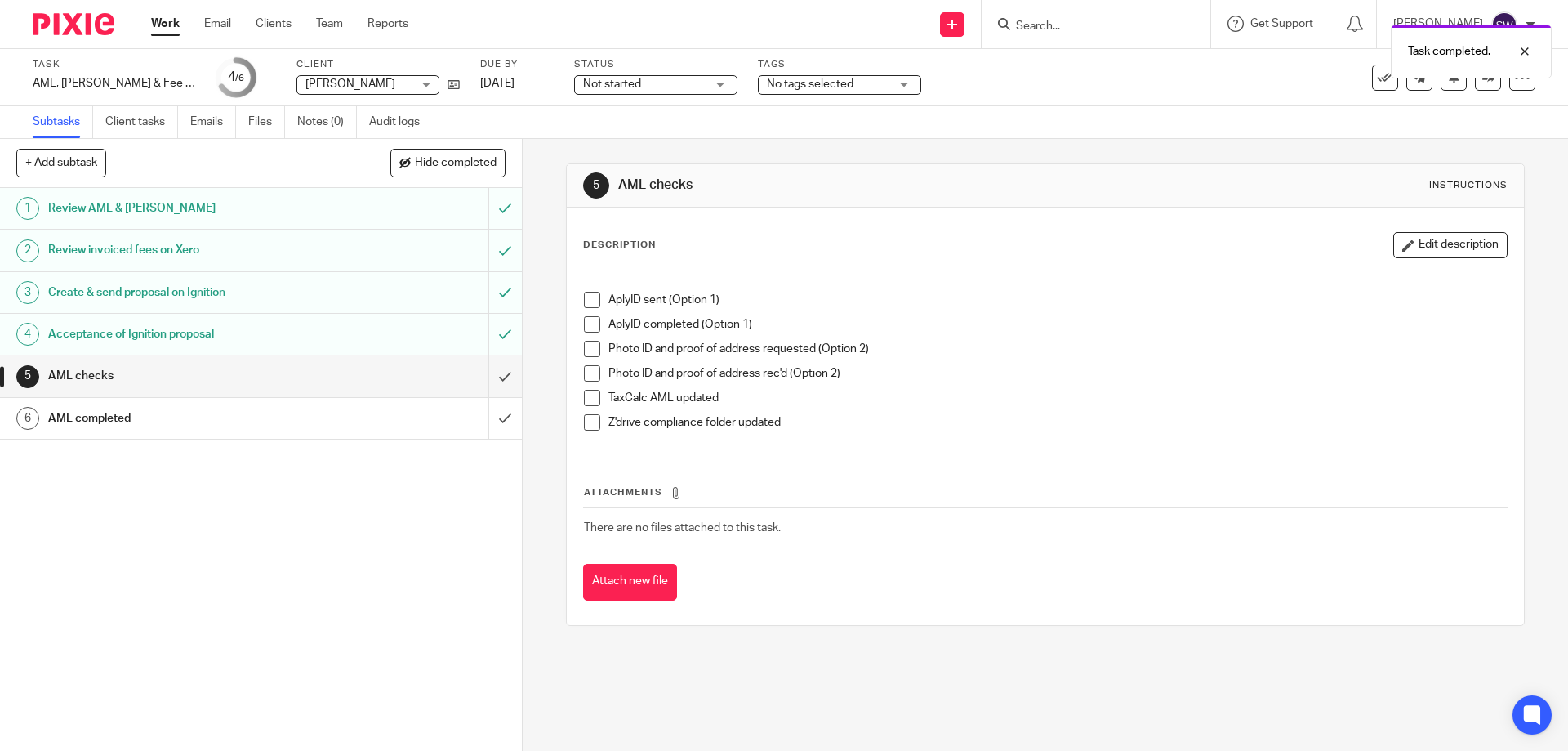
click at [592, 298] on span at bounding box center [592, 300] width 17 height 17
click at [678, 81] on div "Not started Not started" at bounding box center [656, 85] width 163 height 20
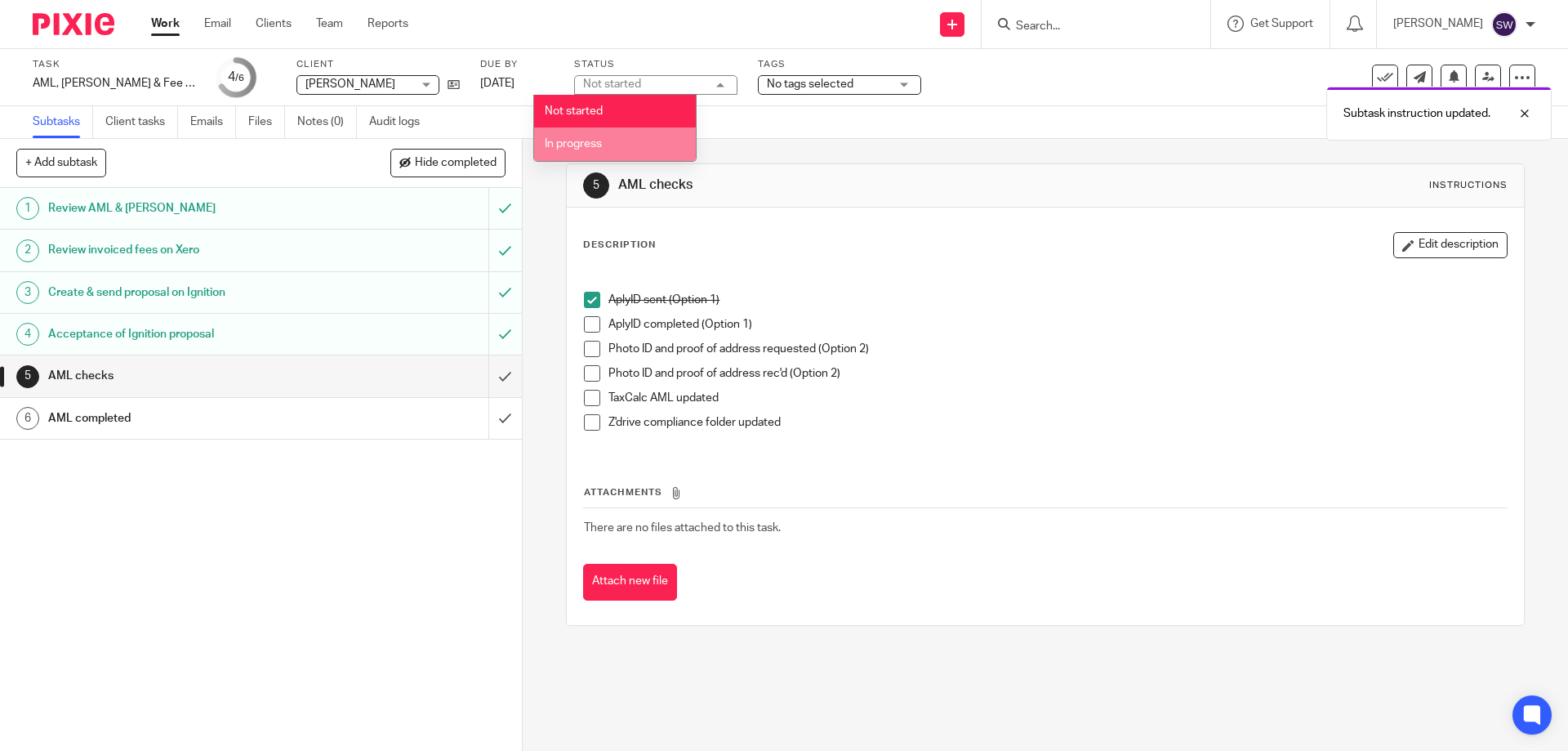
click at [618, 153] on li "In progress" at bounding box center [615, 144] width 162 height 33
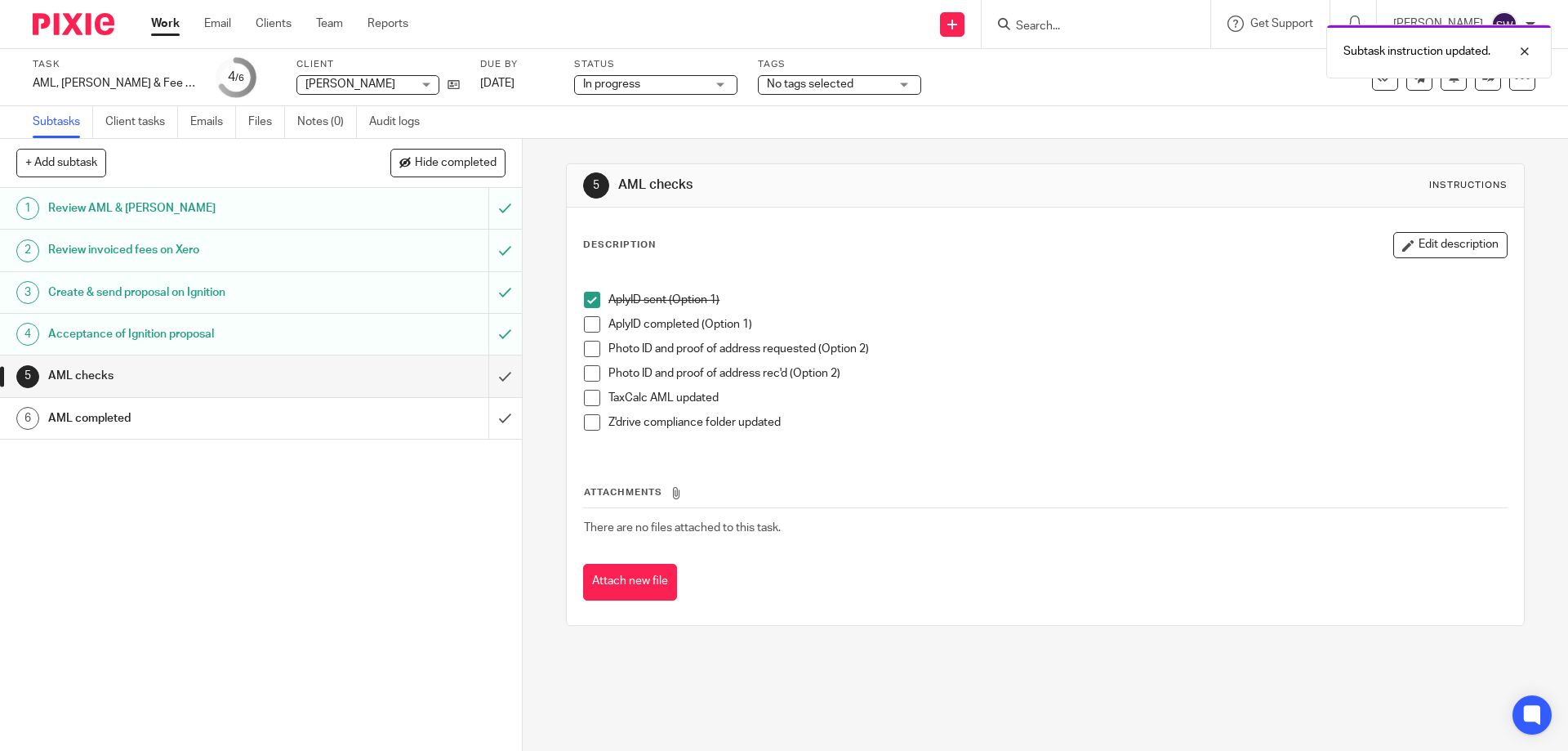
click at [800, 78] on span "No tags selected" at bounding box center [811, 84] width 86 height 12
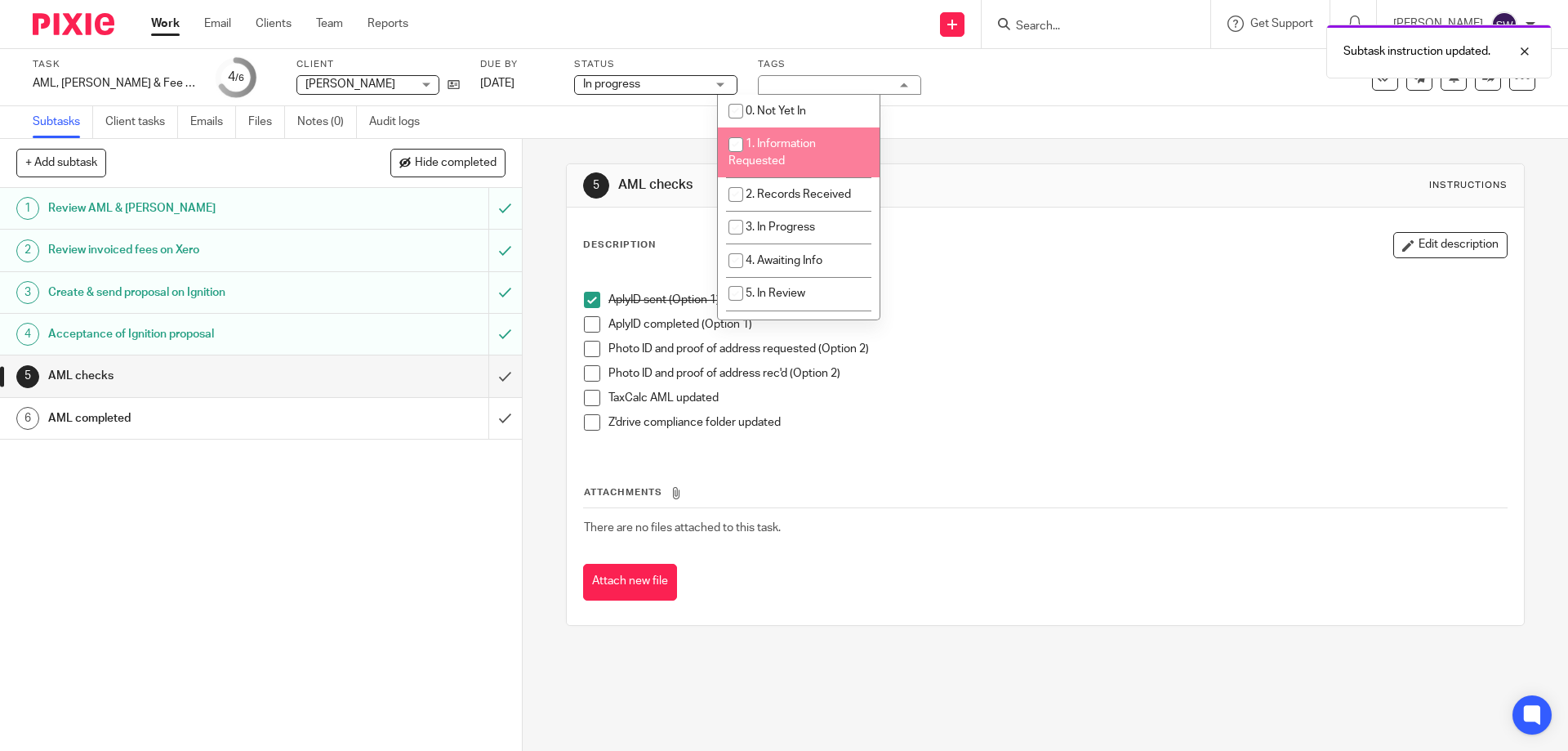
click at [738, 139] on input "checkbox" at bounding box center [736, 144] width 31 height 31
checkbox input "true"
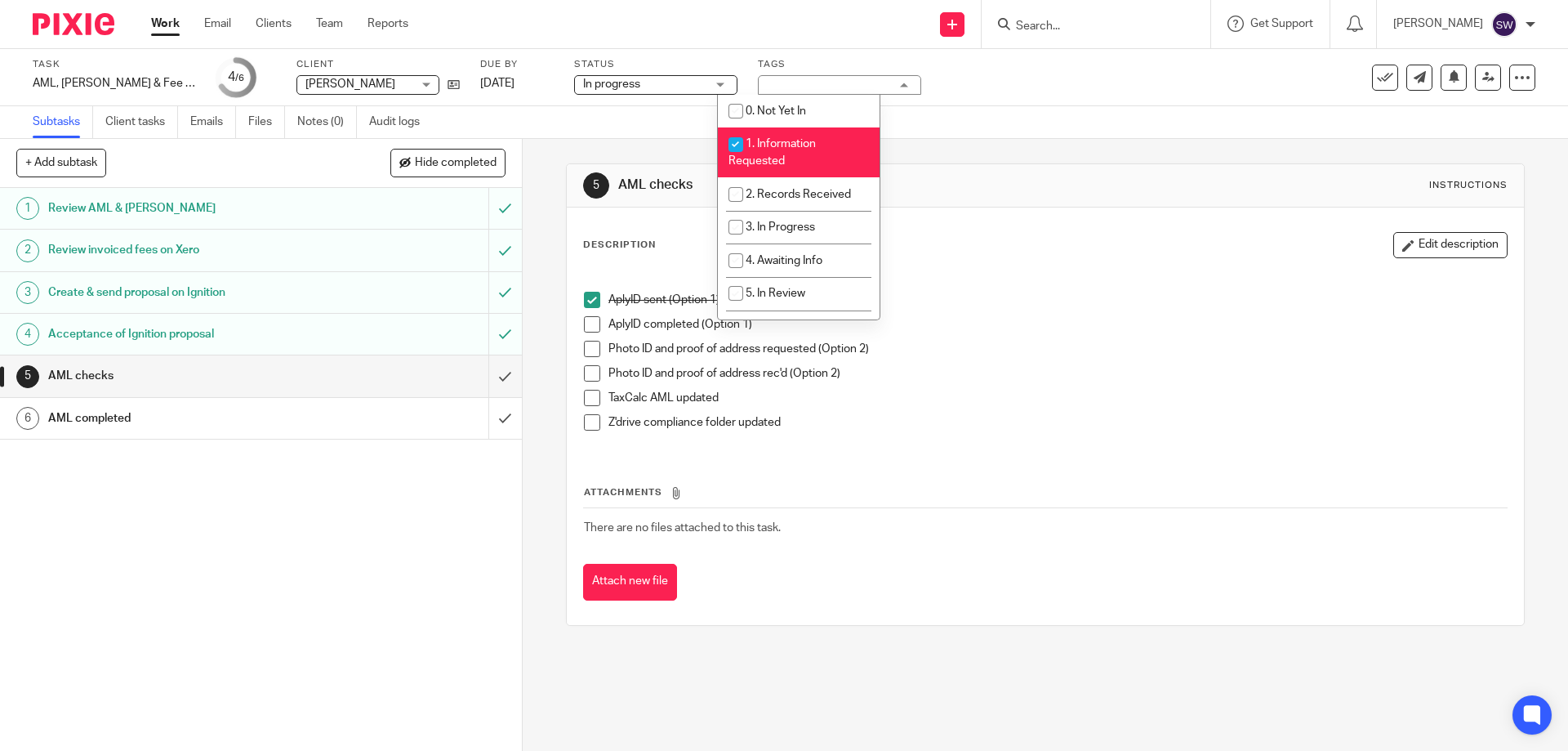
click at [173, 25] on link "Work" at bounding box center [165, 24] width 28 height 17
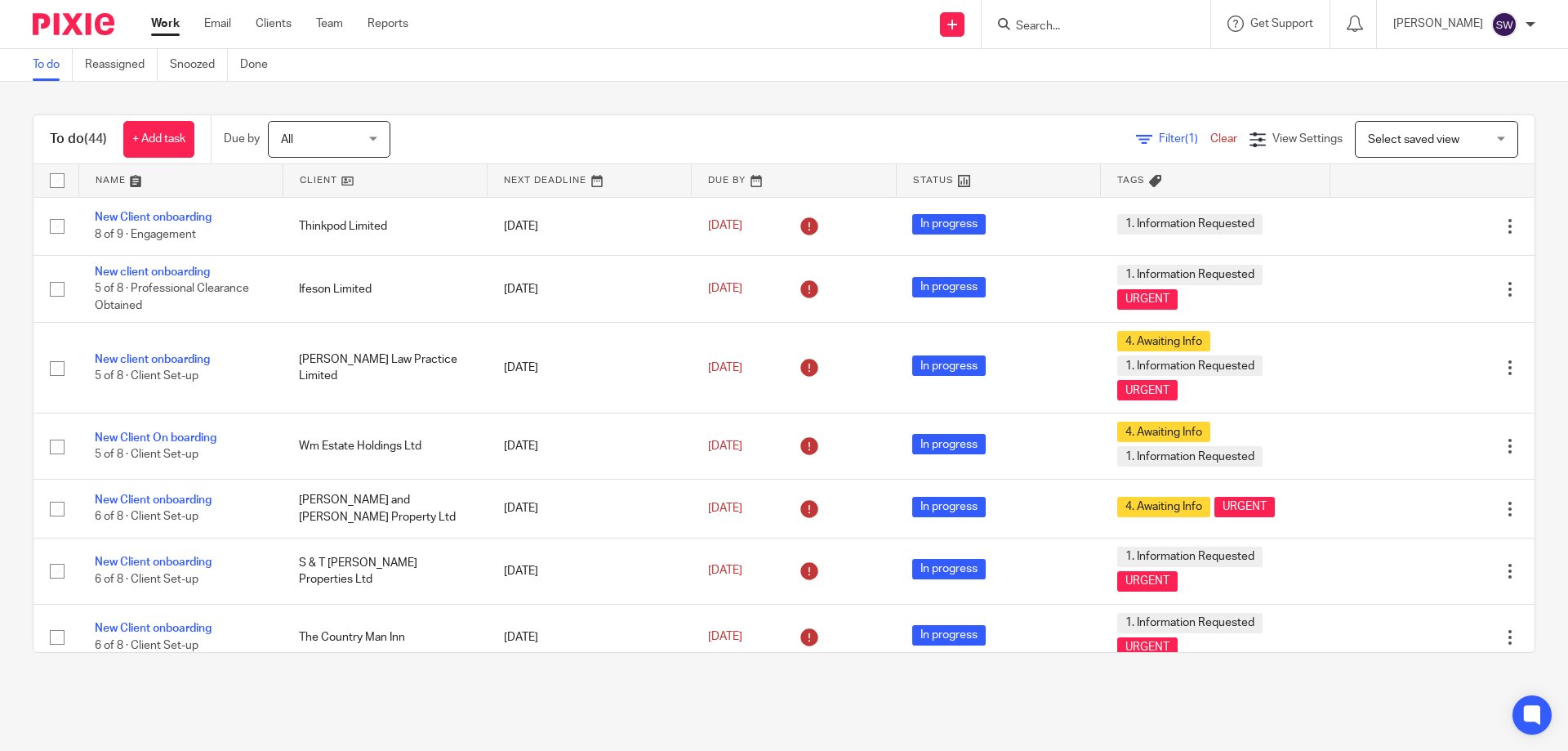
click at [1092, 31] on input "Search" at bounding box center [1087, 27] width 147 height 15
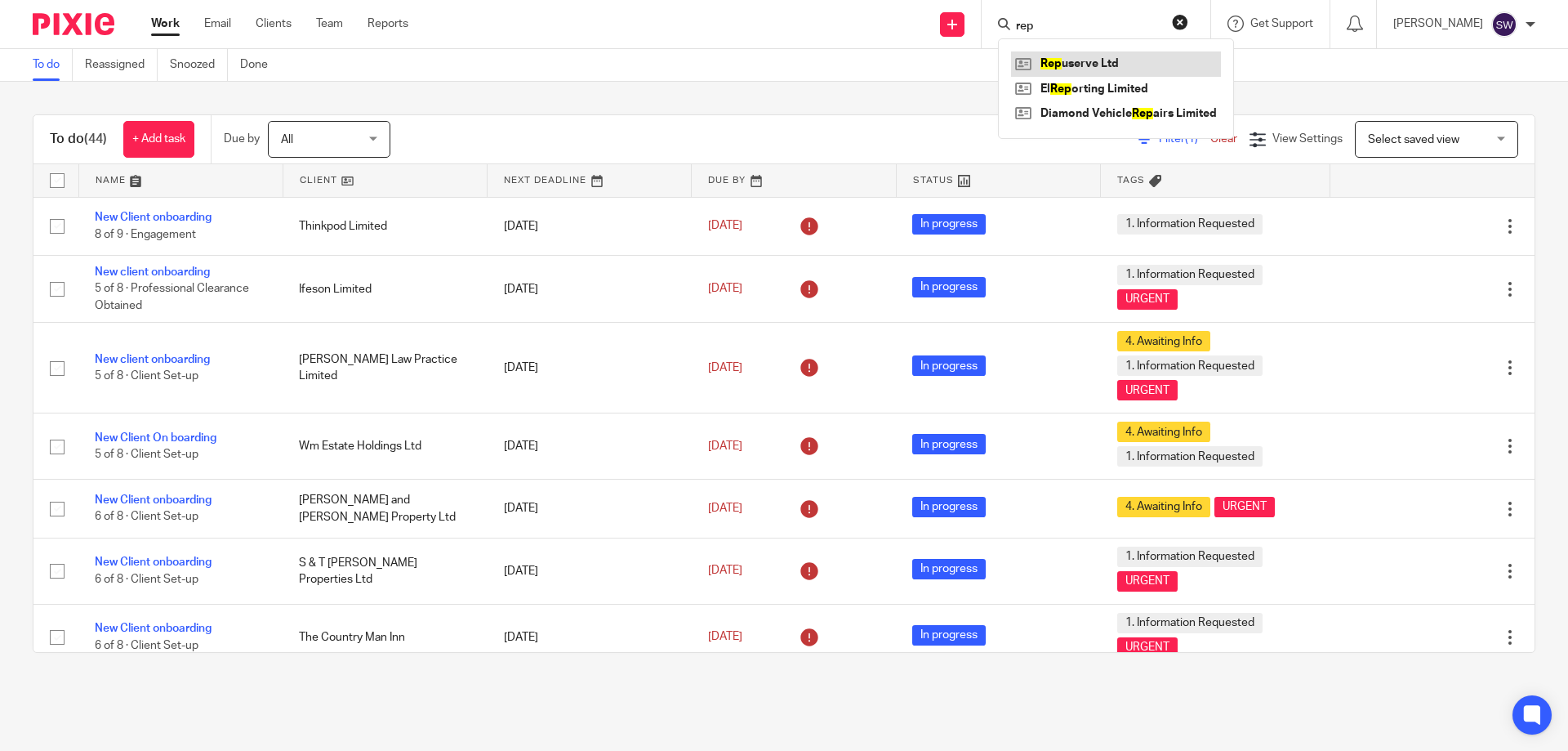
type input "rep"
click at [1106, 61] on link at bounding box center [1116, 63] width 210 height 24
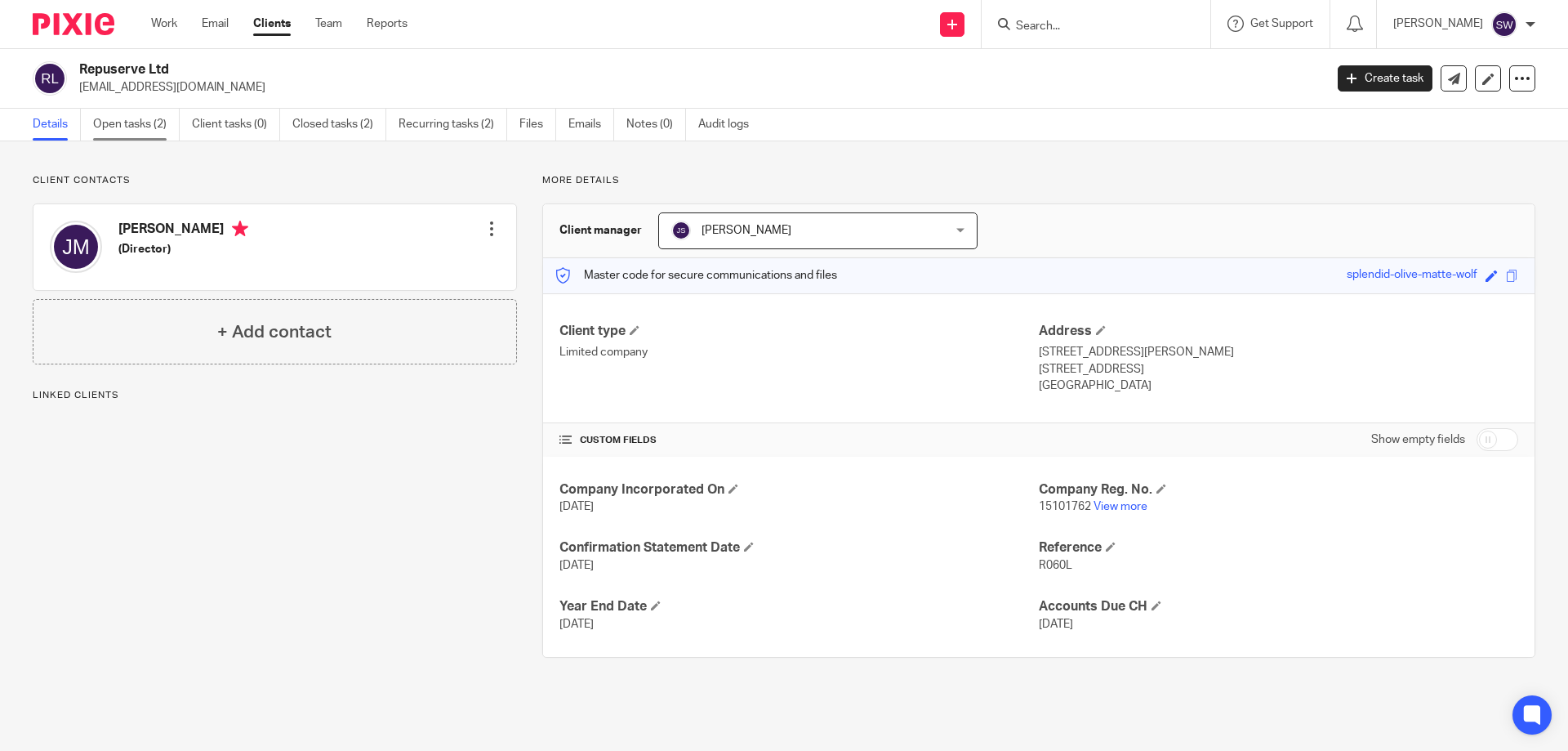
click at [127, 124] on link "Open tasks (2)" at bounding box center [136, 125] width 86 height 32
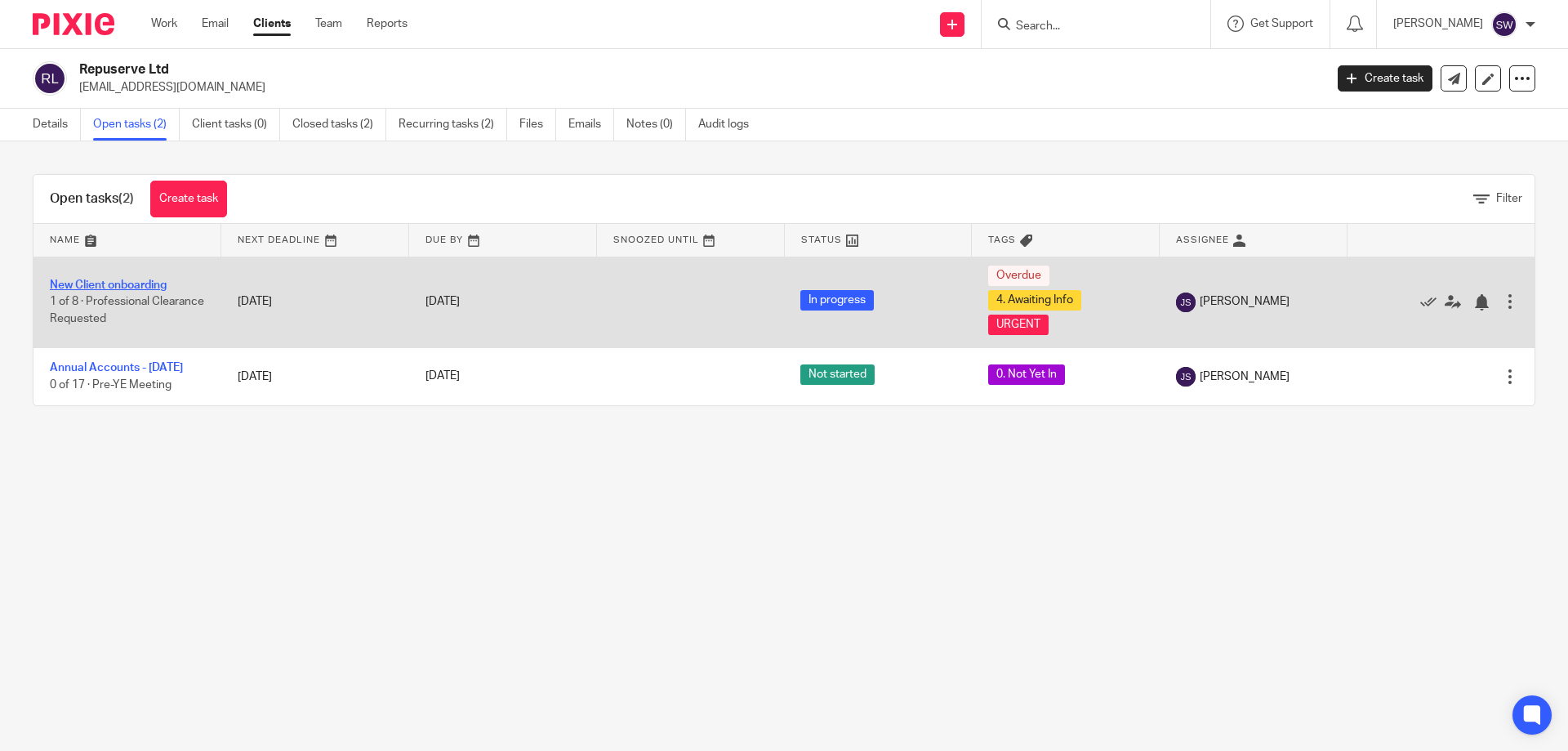
click at [152, 284] on link "New Client onboarding" at bounding box center [108, 285] width 116 height 12
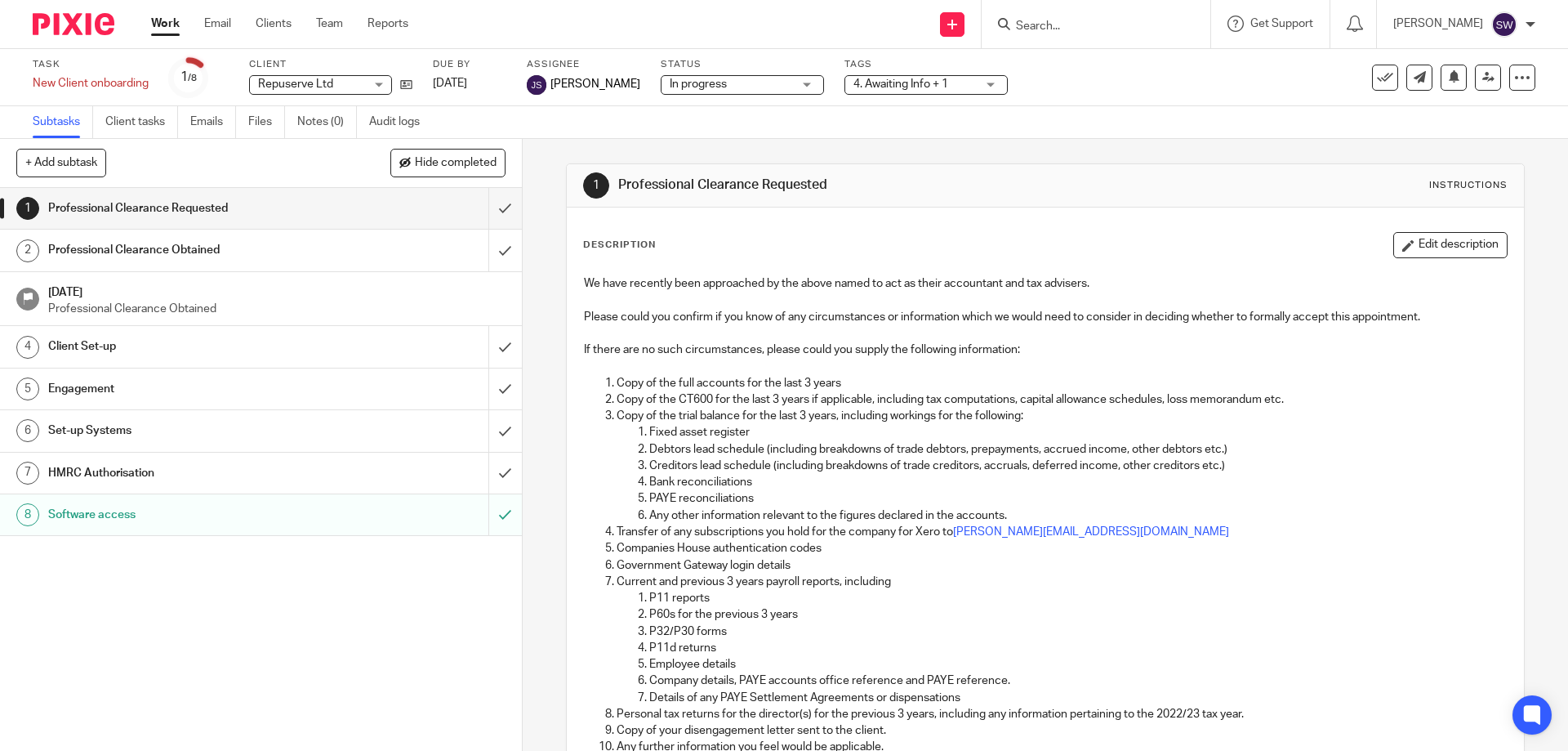
click at [239, 340] on h1 "Client Set-up" at bounding box center [190, 346] width 283 height 24
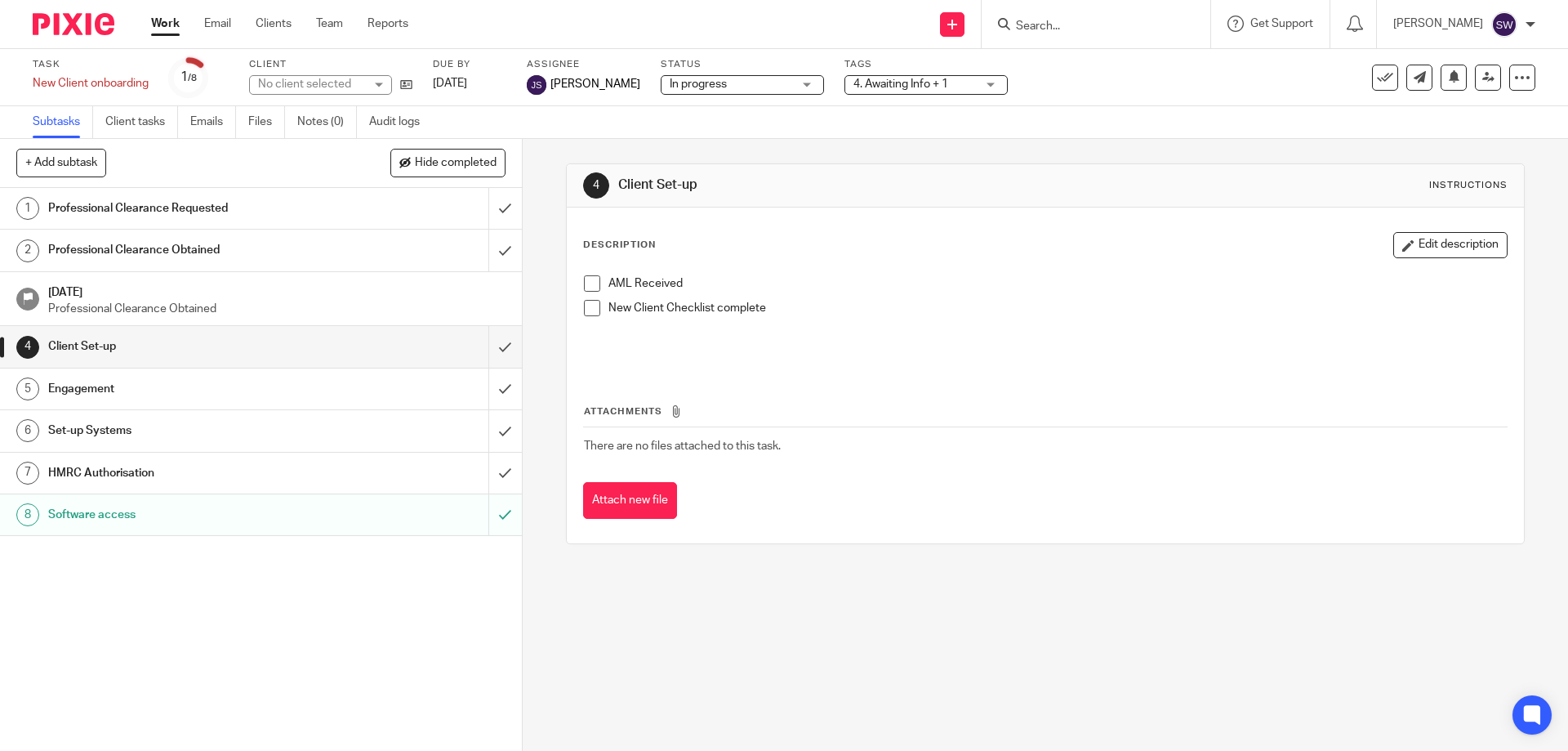
click at [246, 383] on h1 "Engagement" at bounding box center [190, 388] width 283 height 24
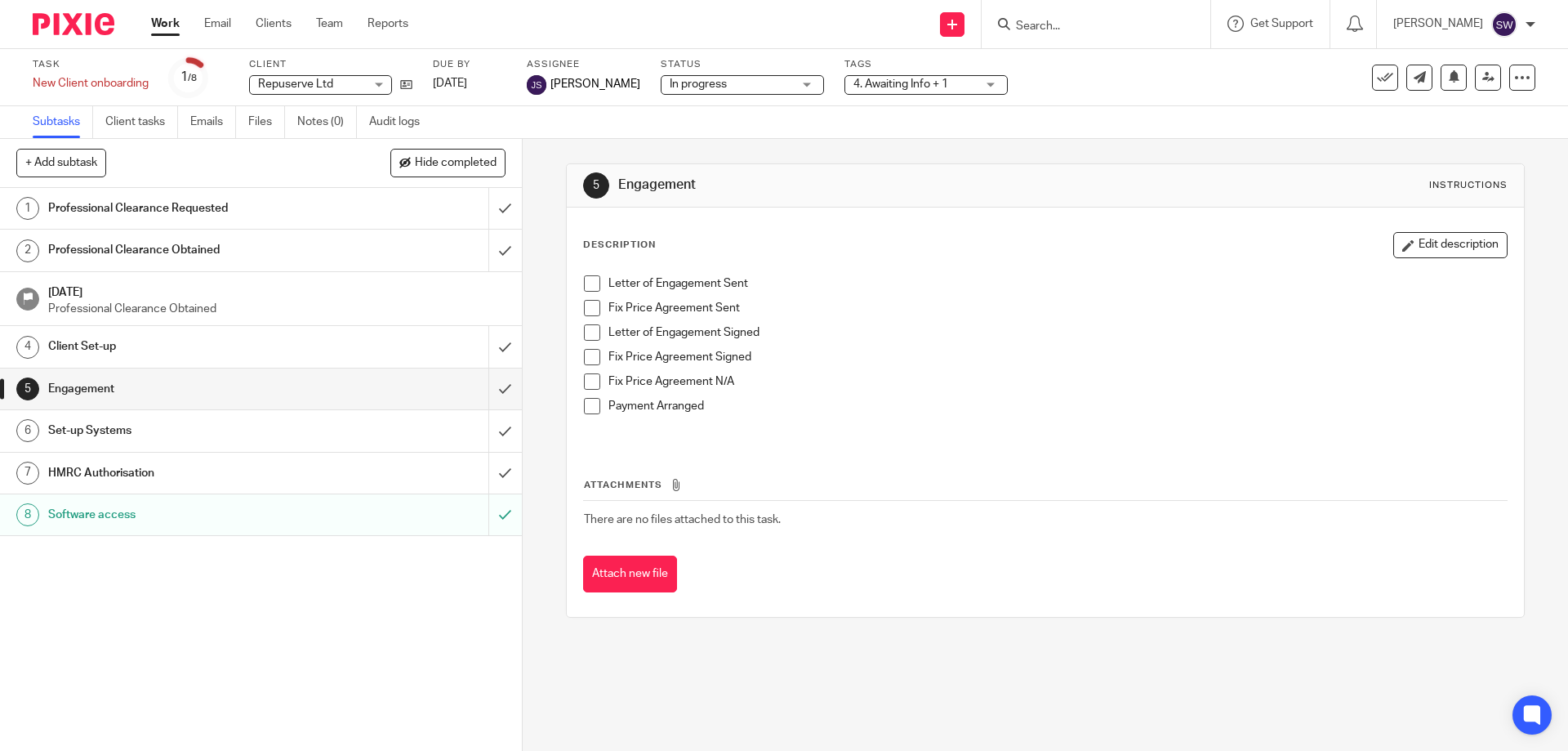
click at [227, 462] on h1 "HMRC Authorisation" at bounding box center [190, 472] width 283 height 24
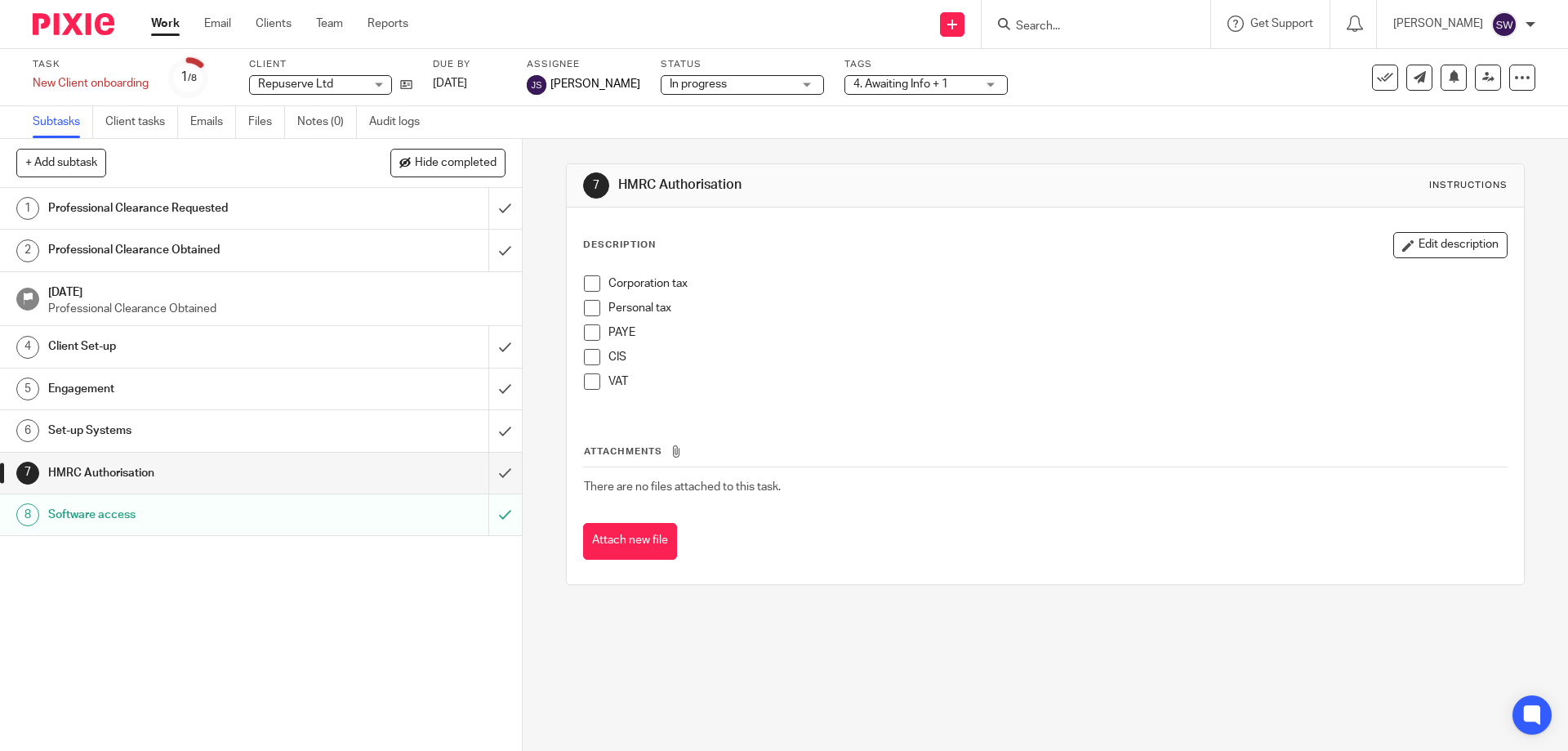
click at [160, 22] on link "Work" at bounding box center [165, 24] width 28 height 17
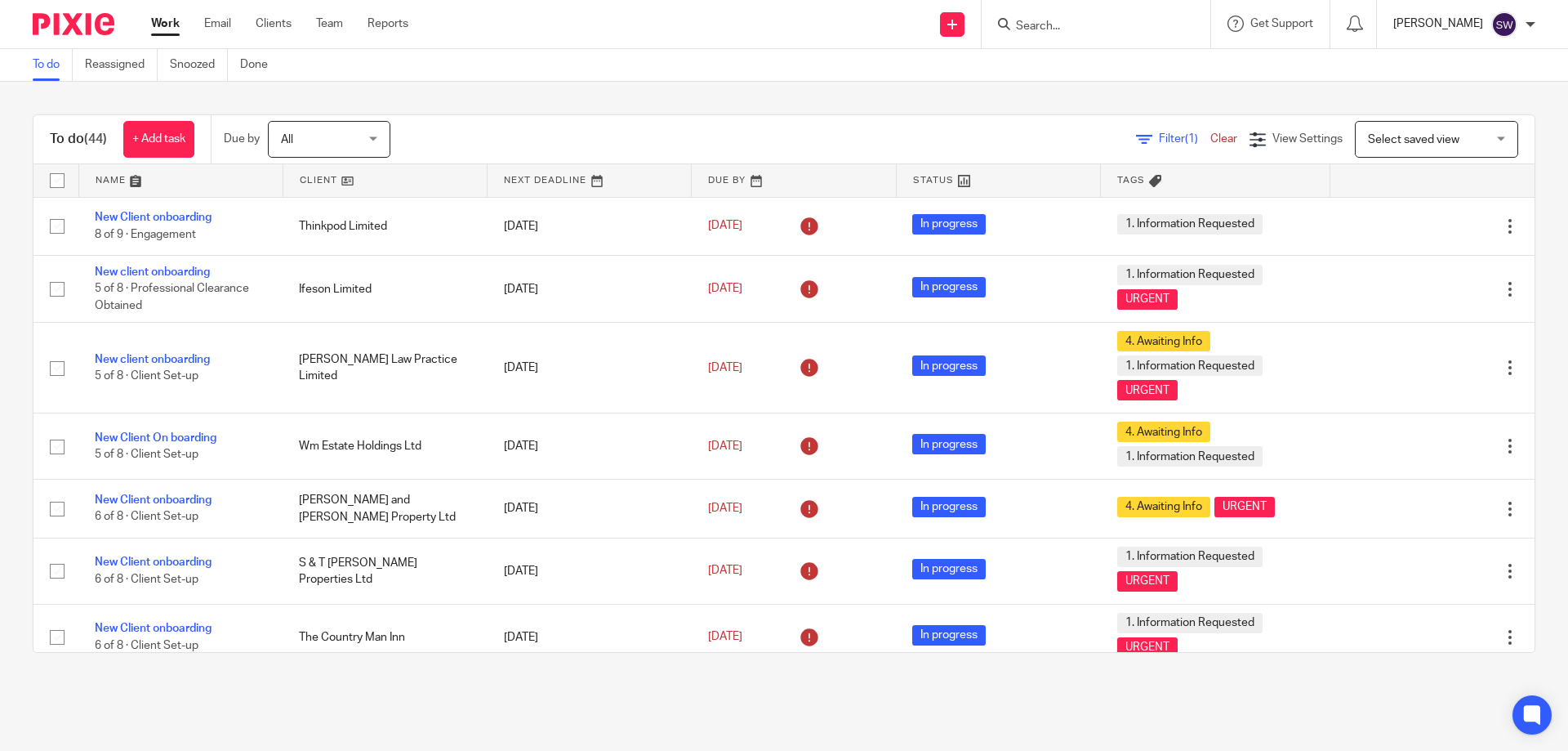
click at [1457, 25] on p "[PERSON_NAME]" at bounding box center [1438, 24] width 90 height 17
click at [1460, 116] on span "Logout" at bounding box center [1460, 114] width 37 height 12
